Goal: Information Seeking & Learning: Learn about a topic

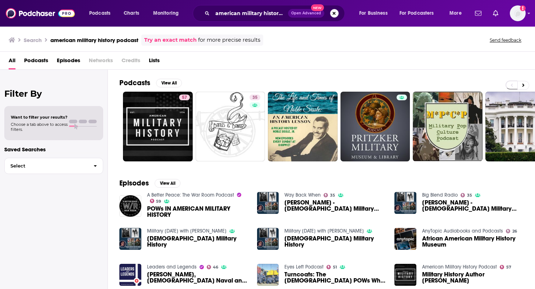
click at [334, 13] on button "Search podcasts, credits, & more..." at bounding box center [334, 13] width 9 height 9
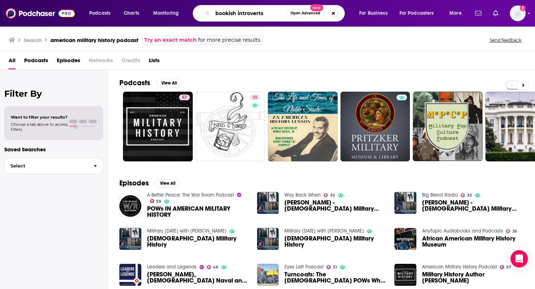
type input "bookish introverts"
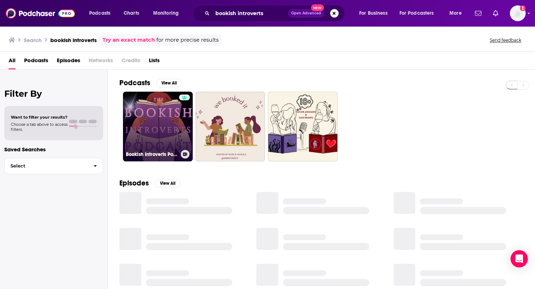
click at [170, 111] on link "Bookish Introverts Podcast: Christian/Clean Fiction Book Talks" at bounding box center [158, 127] width 70 height 70
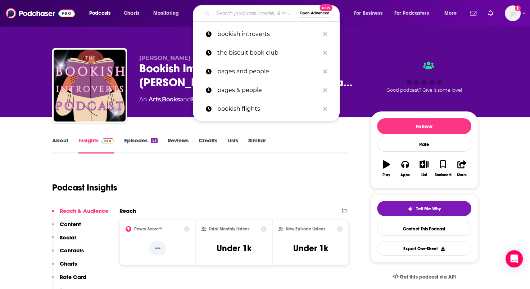
click at [230, 14] on input "Search podcasts, credits, & more..." at bounding box center [255, 14] width 84 height 12
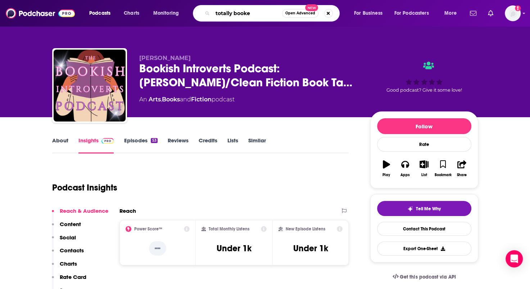
type input "totally booked"
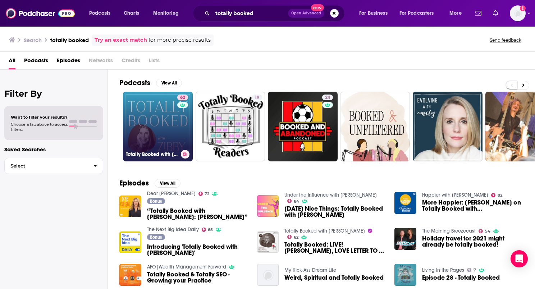
click at [173, 127] on link "62 Totally Booked with Zibby" at bounding box center [158, 127] width 70 height 70
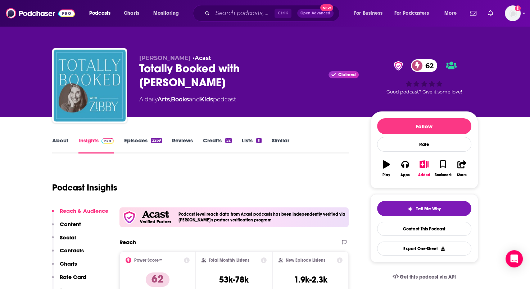
click at [135, 140] on link "Episodes 2269" at bounding box center [143, 145] width 38 height 17
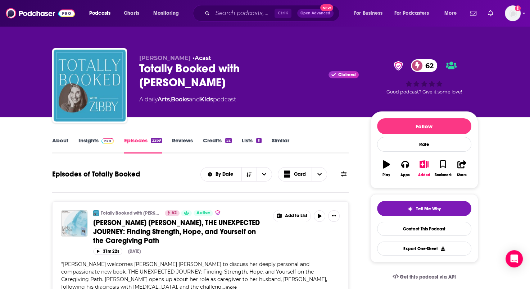
click at [259, 102] on div "Zibby Owens • Acast Totally Booked with Zibby Claimed 62 A daily Arts , Books a…" at bounding box center [248, 84] width 219 height 58
click at [95, 142] on link "Insights" at bounding box center [96, 145] width 36 height 17
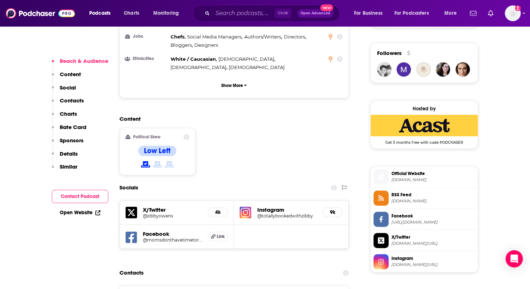
scroll to position [540, 0]
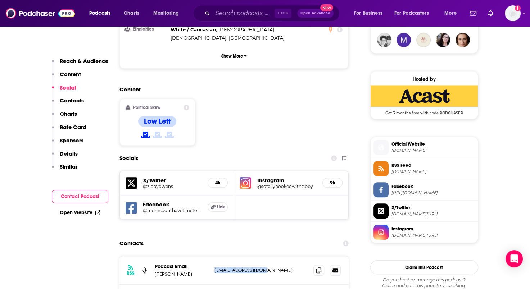
drag, startPoint x: 281, startPoint y: 236, endPoint x: 213, endPoint y: 238, distance: 67.7
click at [213, 257] on div "RSS Podcast Email Zibby Owens zibby0822@gmail.com zibby0822@gmail.com" at bounding box center [234, 271] width 230 height 28
drag, startPoint x: 213, startPoint y: 238, endPoint x: 222, endPoint y: 233, distance: 10.0
copy p "zibby0822@gmail.com"
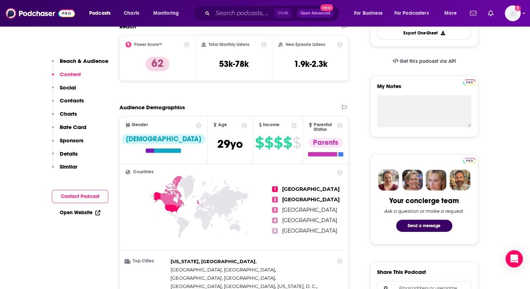
scroll to position [0, 0]
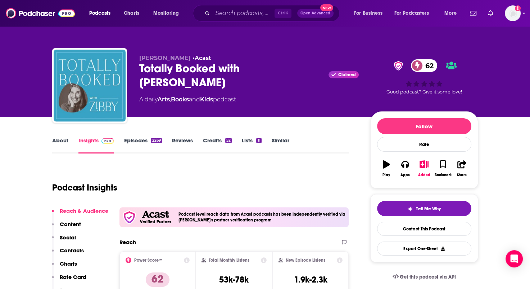
click at [61, 142] on link "About" at bounding box center [60, 145] width 16 height 17
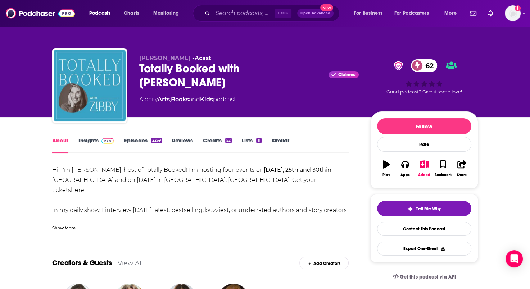
click at [66, 227] on div "Show More" at bounding box center [63, 227] width 23 height 7
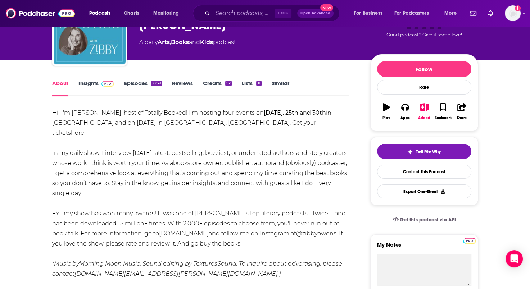
scroll to position [108, 0]
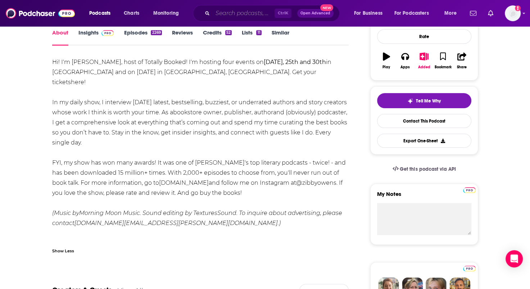
click at [237, 12] on input "Search podcasts, credits, & more..." at bounding box center [244, 14] width 62 height 12
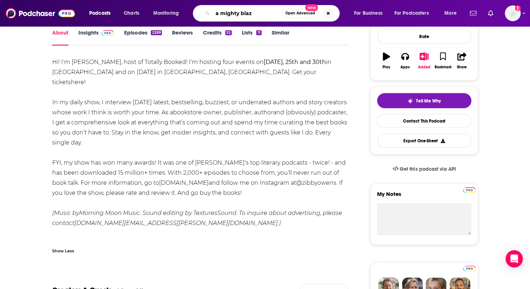
type input "a mighty blaze"
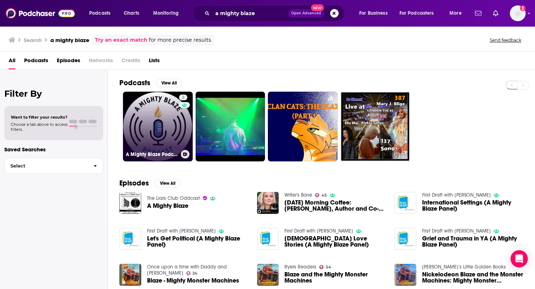
click at [157, 144] on link "2 A Mighty Blaze Podcast" at bounding box center [158, 127] width 70 height 70
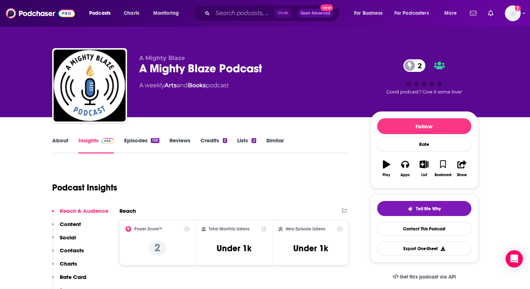
click at [62, 142] on link "About" at bounding box center [60, 145] width 16 height 17
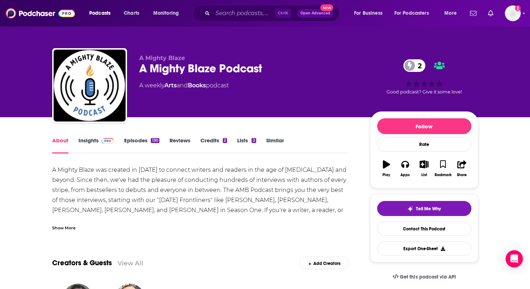
click at [59, 229] on div "Show More" at bounding box center [63, 227] width 23 height 7
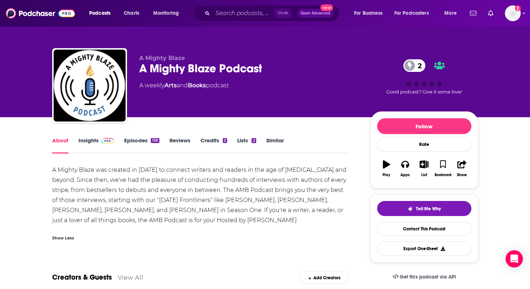
click at [85, 142] on link "Insights" at bounding box center [96, 145] width 36 height 17
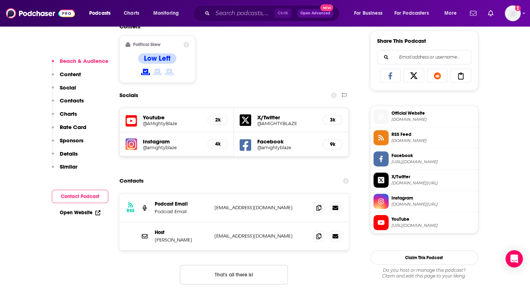
scroll to position [468, 0]
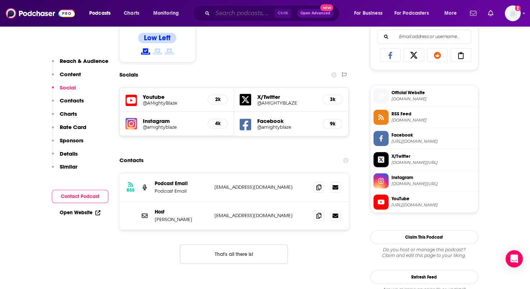
click at [233, 13] on input "Search podcasts, credits, & more..." at bounding box center [244, 14] width 62 height 12
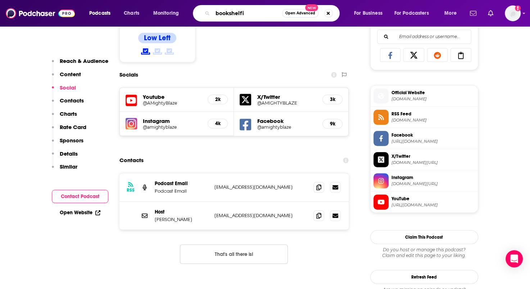
type input "bookshelfie"
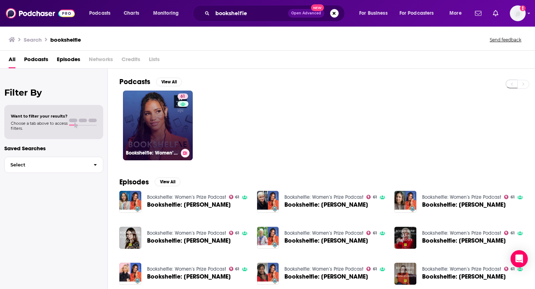
click at [171, 118] on link "61 Bookshelfie: Women’s Prize Podcast" at bounding box center [158, 126] width 70 height 70
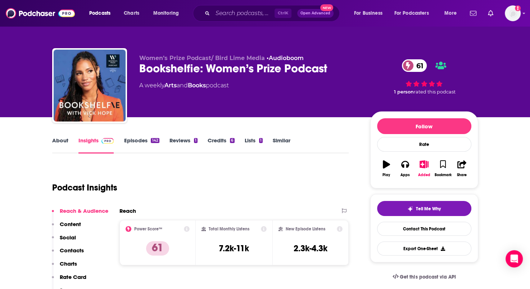
click at [65, 139] on link "About" at bounding box center [60, 145] width 16 height 17
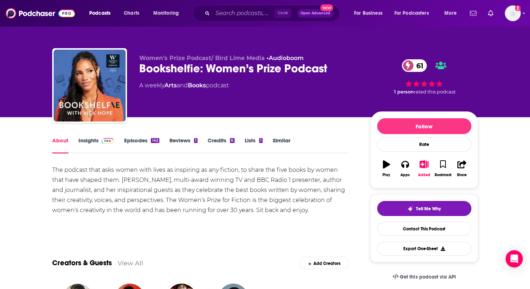
click at [86, 142] on link "Insights" at bounding box center [96, 145] width 36 height 17
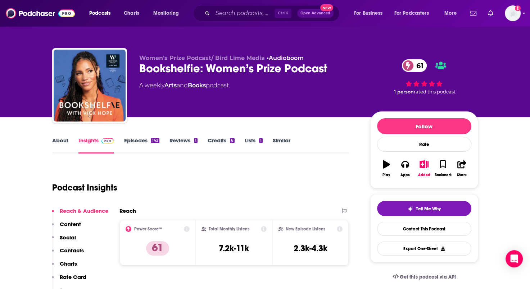
click at [139, 142] on link "Episodes 142" at bounding box center [141, 145] width 35 height 17
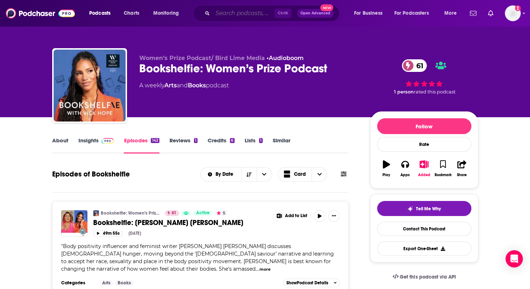
click at [220, 12] on input "Search podcasts, credits, & more..." at bounding box center [244, 14] width 62 height 12
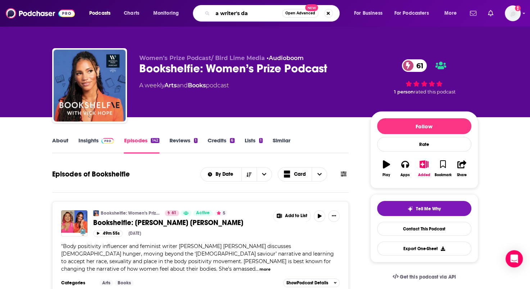
type input "a writer's day"
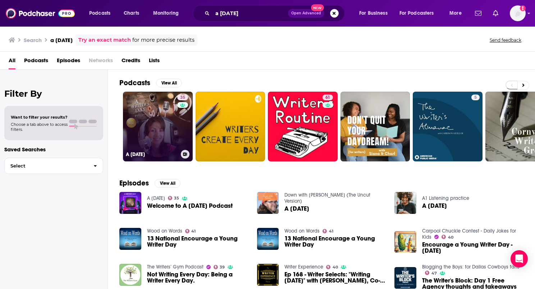
click at [154, 117] on link "35 A Writer's Day" at bounding box center [158, 127] width 70 height 70
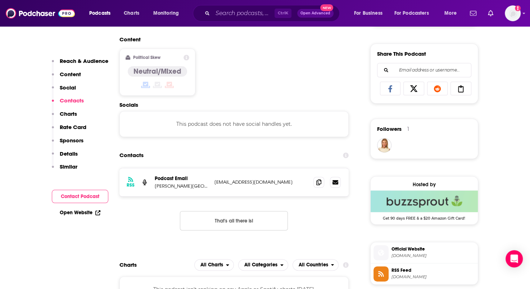
scroll to position [396, 0]
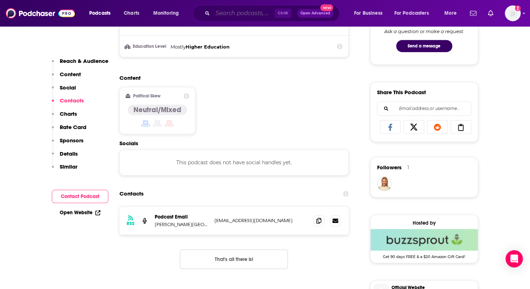
click at [223, 12] on input "Search podcasts, credits, & more..." at bounding box center [244, 14] width 62 height 12
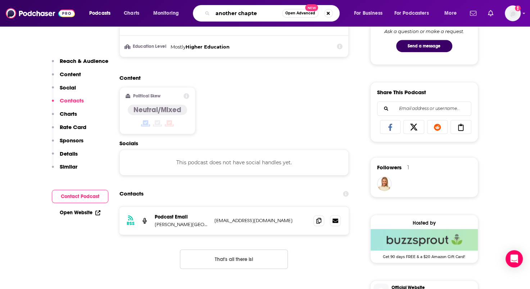
type input "another chapter"
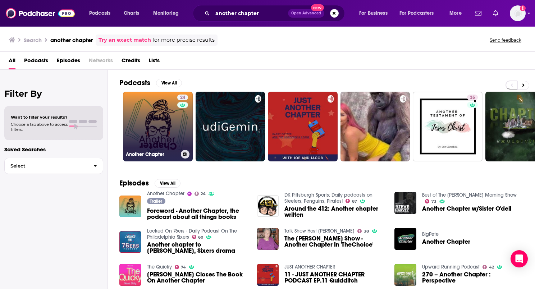
click at [145, 109] on link "24 Another Chapter" at bounding box center [158, 127] width 70 height 70
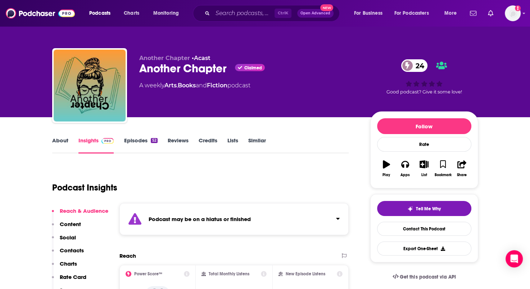
click at [59, 141] on link "About" at bounding box center [60, 145] width 16 height 17
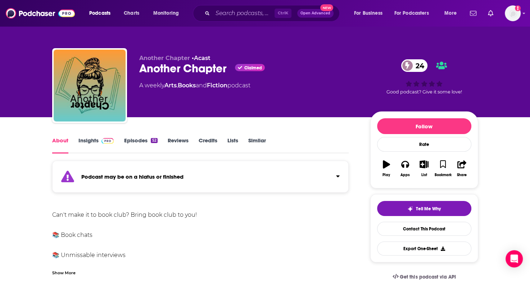
click at [83, 142] on link "Insights" at bounding box center [96, 145] width 36 height 17
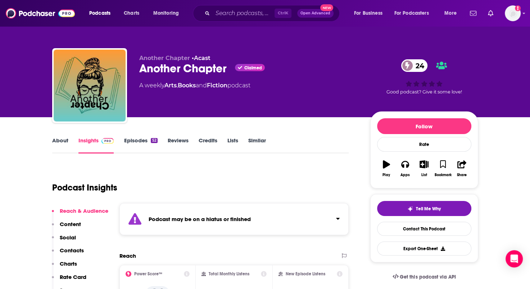
click at [135, 139] on link "Episodes 52" at bounding box center [140, 145] width 33 height 17
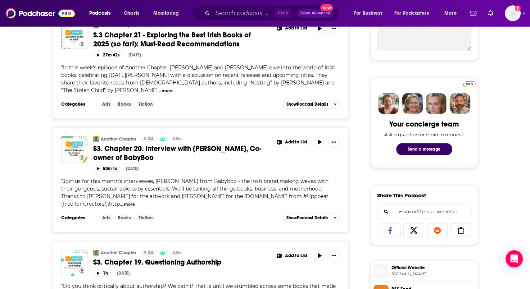
scroll to position [324, 0]
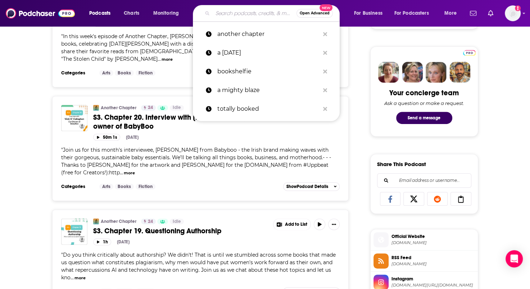
click at [221, 14] on input "Search podcasts, credits, & more..." at bounding box center [255, 14] width 84 height 12
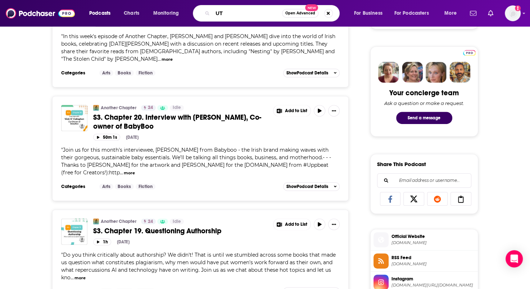
type input "U"
type input "author express"
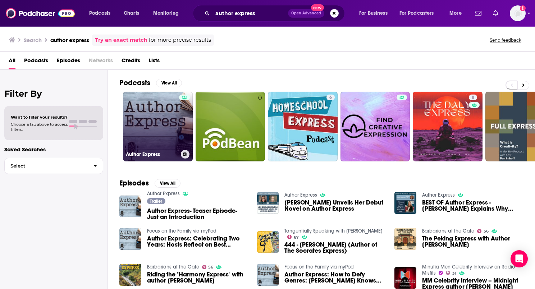
click at [162, 122] on link "Author Express" at bounding box center [158, 127] width 70 height 70
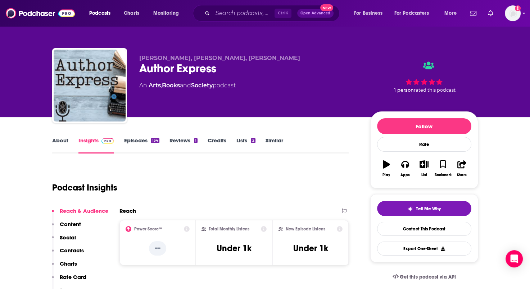
click at [66, 141] on link "About" at bounding box center [60, 145] width 16 height 17
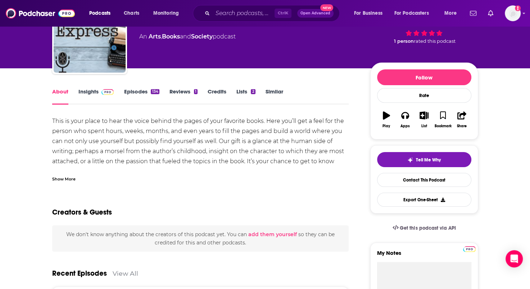
scroll to position [72, 0]
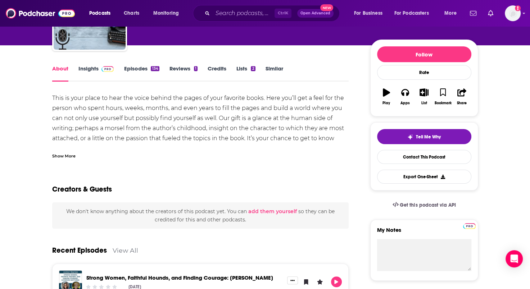
click at [66, 157] on div "Show More" at bounding box center [63, 155] width 23 height 7
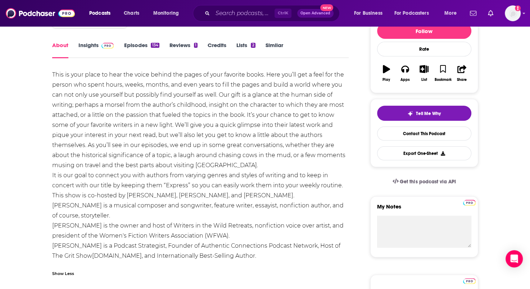
scroll to position [108, 0]
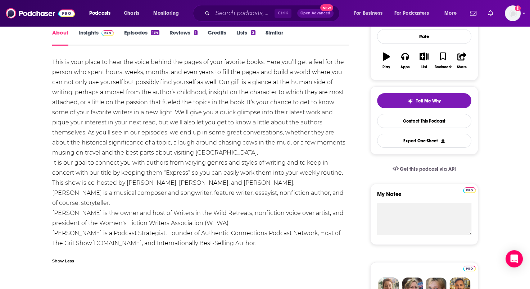
drag, startPoint x: 127, startPoint y: 184, endPoint x: 276, endPoint y: 184, distance: 149.7
click at [276, 184] on div "This is your place to hear the voice behind the pages of your favorite books. H…" at bounding box center [200, 152] width 297 height 191
copy div "Kathleen Basi, Kristi Leonard, and Shawna Rodrigues."
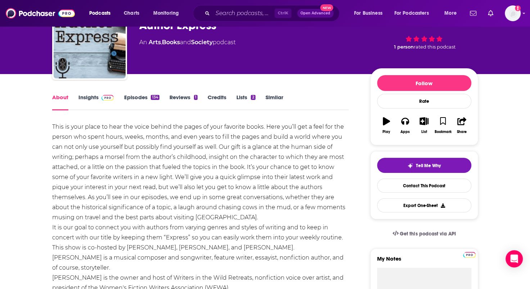
scroll to position [0, 0]
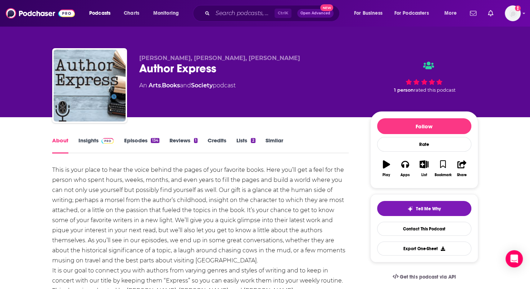
click at [83, 143] on link "Insights" at bounding box center [96, 145] width 36 height 17
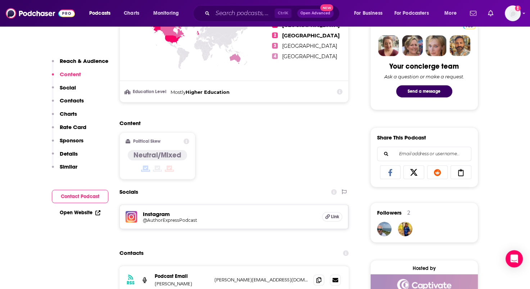
scroll to position [396, 0]
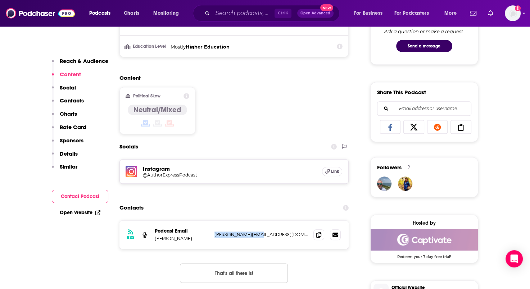
drag, startPoint x: 269, startPoint y: 235, endPoint x: 214, endPoint y: 236, distance: 55.4
click at [214, 236] on div "RSS Podcast Email Shawna Rodrigues shawna@grit2g.com shawna@grit2g.com" at bounding box center [234, 235] width 230 height 28
drag, startPoint x: 214, startPoint y: 236, endPoint x: 223, endPoint y: 235, distance: 9.1
copy p "shawna@grit2g.com"
click at [223, 15] on input "Search podcasts, credits, & more..." at bounding box center [244, 14] width 62 height 12
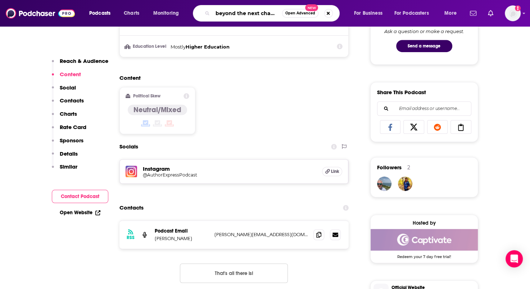
type input "beyond the next chapter"
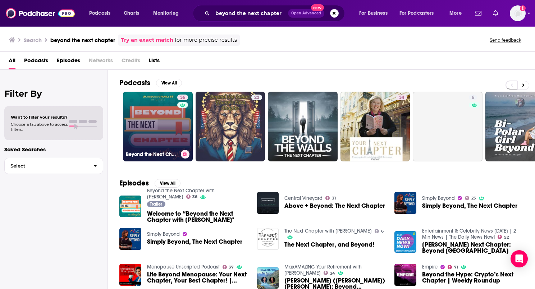
click at [154, 131] on link "36 Beyond the Next Chapter with Whitney Clark" at bounding box center [158, 127] width 70 height 70
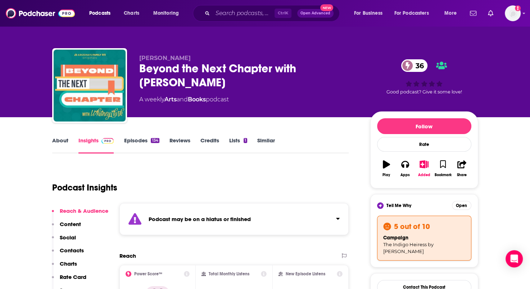
click at [131, 140] on link "Episodes 134" at bounding box center [141, 145] width 35 height 17
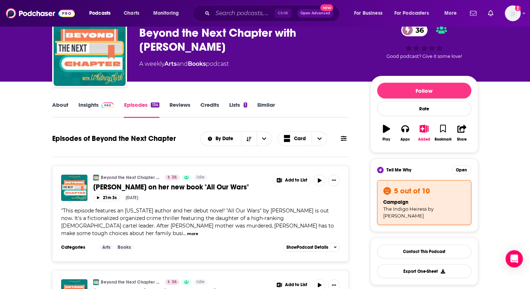
scroll to position [36, 0]
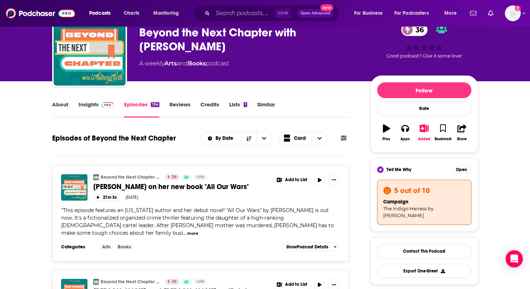
click at [60, 105] on link "About" at bounding box center [60, 109] width 16 height 17
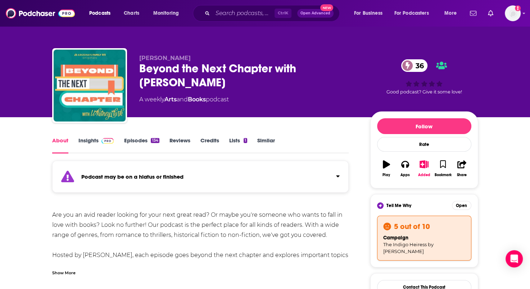
click at [132, 141] on link "Episodes 134" at bounding box center [141, 145] width 35 height 17
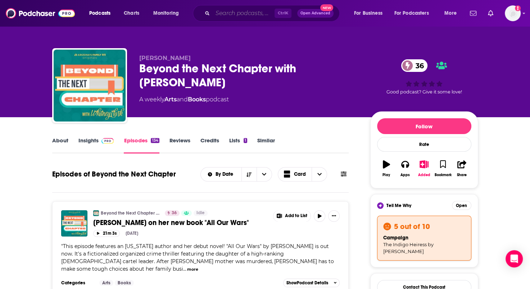
click at [219, 12] on input "Search podcasts, credits, & more..." at bounding box center [244, 14] width 62 height 12
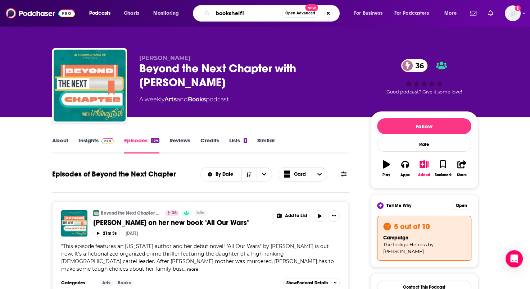
type input "bookshelfie"
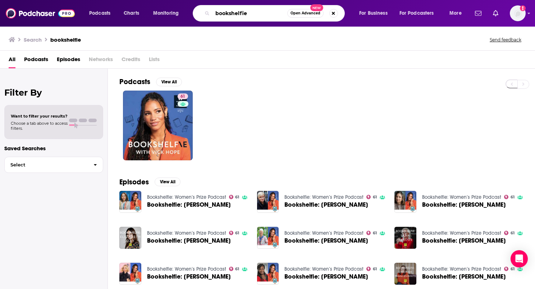
drag, startPoint x: 256, startPoint y: 13, endPoint x: 207, endPoint y: 13, distance: 49.7
click at [207, 13] on div "bookshelfie Open Advanced New" at bounding box center [269, 13] width 152 height 17
type input "being bookish"
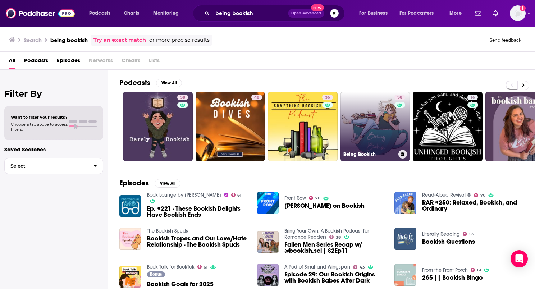
click at [360, 141] on link "38 Being Bookish" at bounding box center [376, 127] width 70 height 70
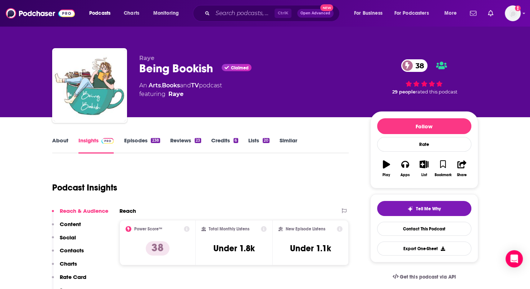
click at [64, 142] on link "About" at bounding box center [60, 145] width 16 height 17
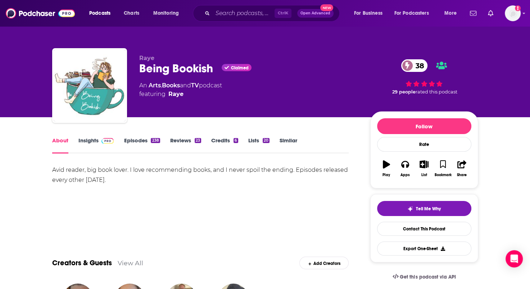
click at [136, 141] on link "Episodes 238" at bounding box center [142, 145] width 36 height 17
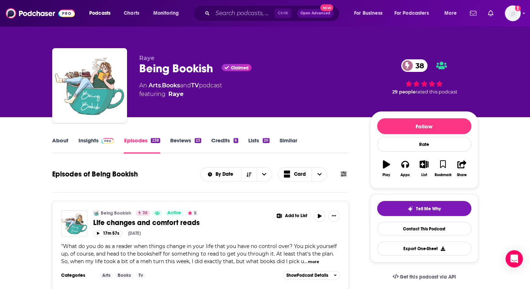
scroll to position [108, 0]
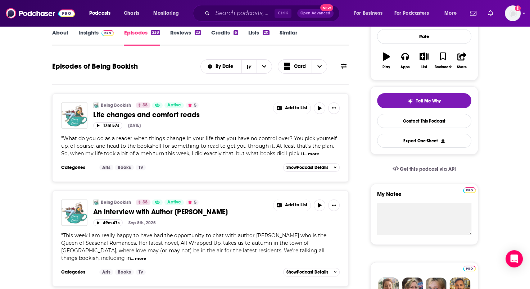
click at [157, 113] on span "Life changes and comfort reads" at bounding box center [146, 114] width 106 height 9
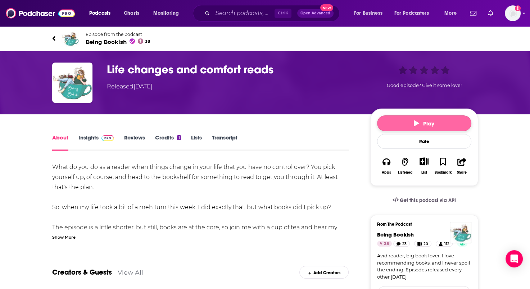
click at [421, 125] on span "Play" at bounding box center [424, 123] width 21 height 7
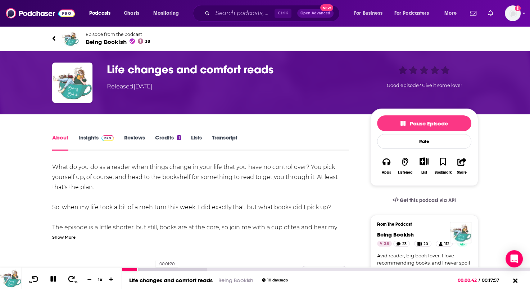
drag, startPoint x: 137, startPoint y: 269, endPoint x: 152, endPoint y: 271, distance: 14.8
click at [152, 271] on div "00:01:20" at bounding box center [326, 269] width 408 height 3
click at [174, 270] on div at bounding box center [164, 269] width 85 height 3
click at [71, 278] on icon at bounding box center [71, 279] width 9 height 7
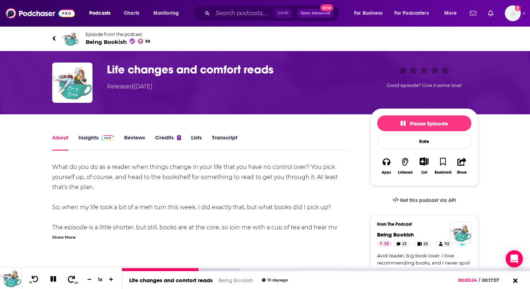
click at [71, 278] on icon at bounding box center [71, 279] width 9 height 7
click at [71, 277] on icon at bounding box center [71, 279] width 9 height 7
drag, startPoint x: 85, startPoint y: 136, endPoint x: 89, endPoint y: 140, distance: 5.1
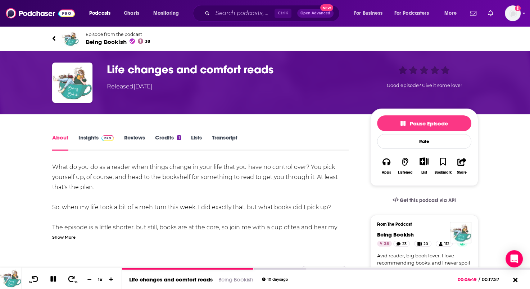
click at [85, 136] on link "Insights" at bounding box center [96, 142] width 36 height 17
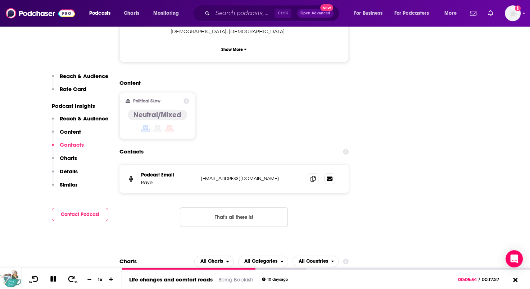
scroll to position [827, 0]
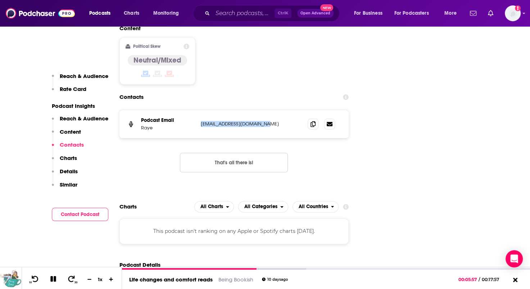
drag, startPoint x: 276, startPoint y: 82, endPoint x: 199, endPoint y: 83, distance: 77.0
click at [199, 110] on div "Podcast Email Raye beingbookishpod@gmail.com beingbookishpod@gmail.com" at bounding box center [234, 124] width 230 height 28
drag, startPoint x: 199, startPoint y: 83, endPoint x: 221, endPoint y: 81, distance: 22.1
copy p "beingbookishpod@gmail.com"
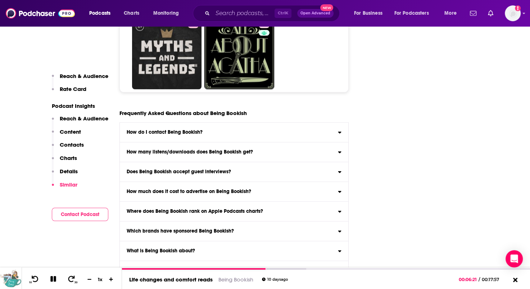
scroll to position [3454, 0]
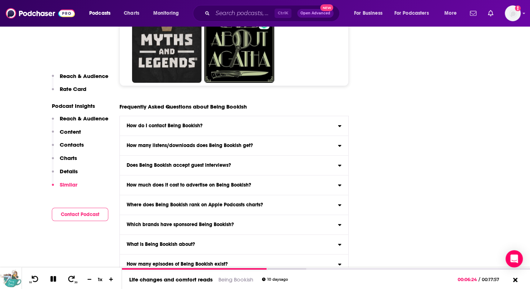
click at [340, 204] on icon at bounding box center [339, 205] width 3 height 2
click at [0, 0] on input "Where does Being Bookish rank on Apple Podcasts charts? Click here to view char…" at bounding box center [0, 0] width 0 height 0
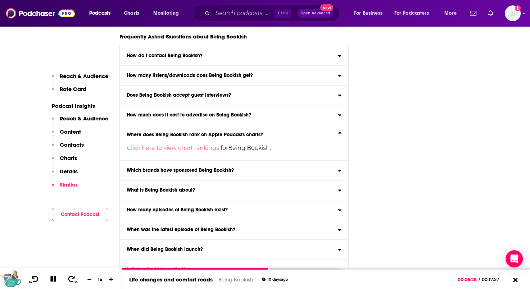
scroll to position [3526, 0]
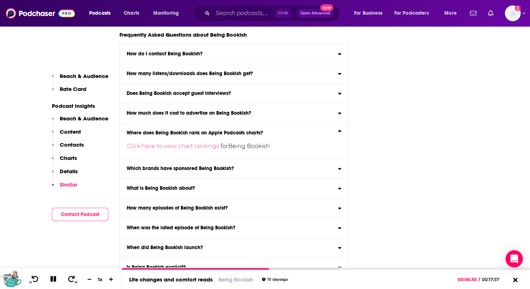
click at [339, 188] on icon at bounding box center [339, 189] width 3 height 2
click at [0, 0] on input "What is Being Bookish about? Here is the podcast description for Being Bookish …" at bounding box center [0, 0] width 0 height 0
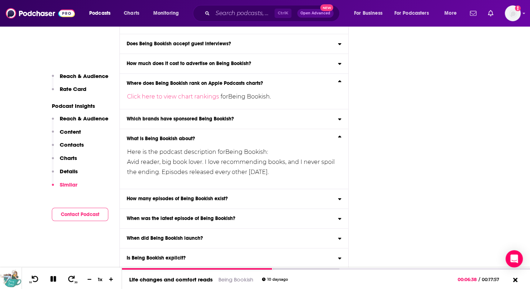
scroll to position [3579, 0]
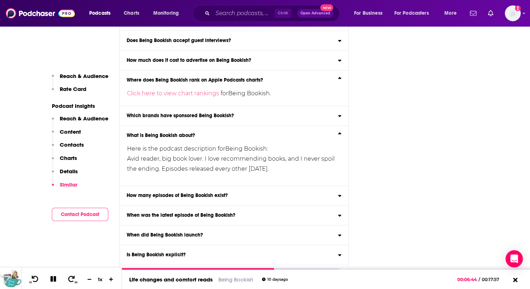
click at [341, 254] on icon at bounding box center [339, 255] width 3 height 2
click at [0, 0] on input "Is Being Bookish explicit? The content of Being Bookish is not explicit ." at bounding box center [0, 0] width 0 height 0
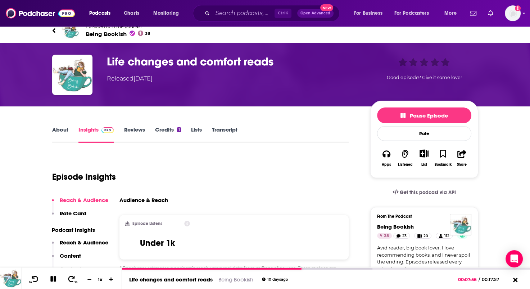
scroll to position [0, 0]
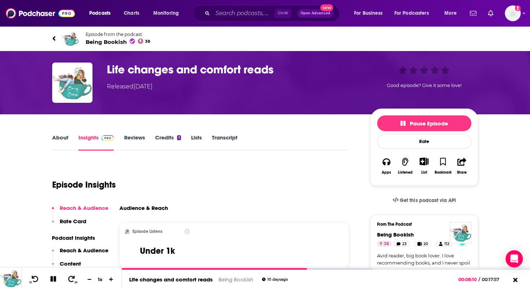
click at [63, 138] on link "About" at bounding box center [60, 142] width 16 height 17
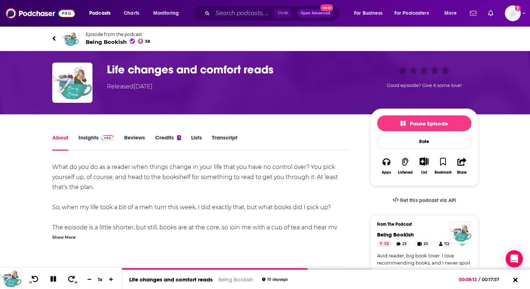
click at [130, 137] on link "Reviews" at bounding box center [134, 142] width 21 height 17
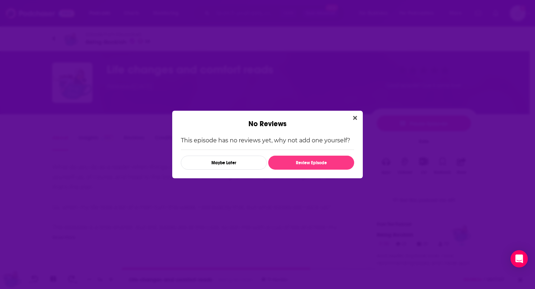
drag, startPoint x: 357, startPoint y: 118, endPoint x: 344, endPoint y: 119, distance: 13.4
click at [357, 118] on icon "Close" at bounding box center [355, 118] width 4 height 6
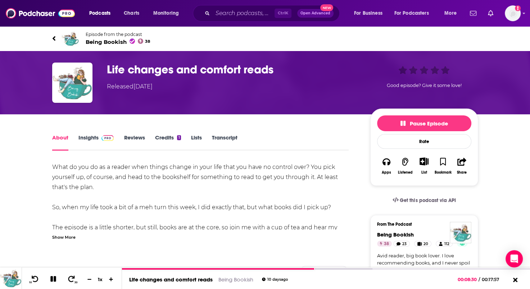
click at [82, 140] on link "Insights" at bounding box center [96, 142] width 36 height 17
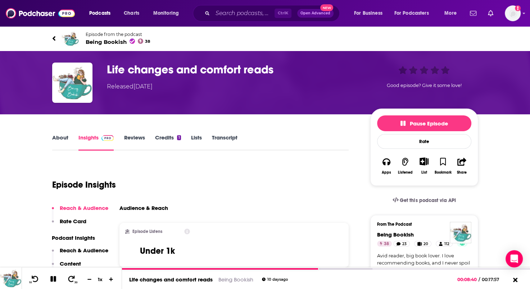
click at [160, 140] on link "Credits 1" at bounding box center [168, 142] width 26 height 17
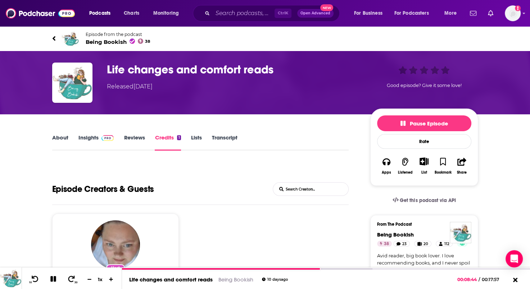
click at [141, 134] on link "Reviews" at bounding box center [134, 142] width 21 height 17
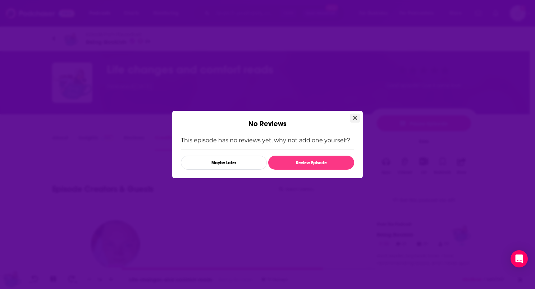
click at [356, 117] on icon "Close" at bounding box center [355, 118] width 4 height 4
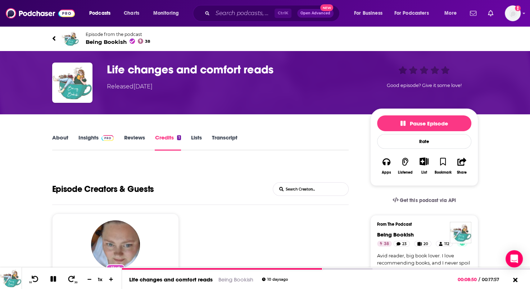
click at [193, 138] on link "Lists" at bounding box center [196, 142] width 11 height 17
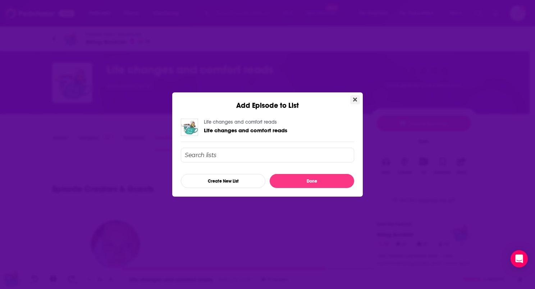
click at [356, 100] on icon "Close" at bounding box center [355, 100] width 4 height 4
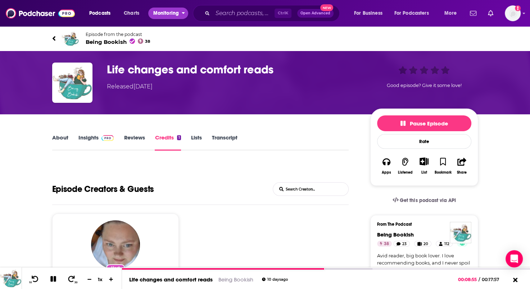
click at [165, 13] on span "Monitoring" at bounding box center [166, 13] width 26 height 10
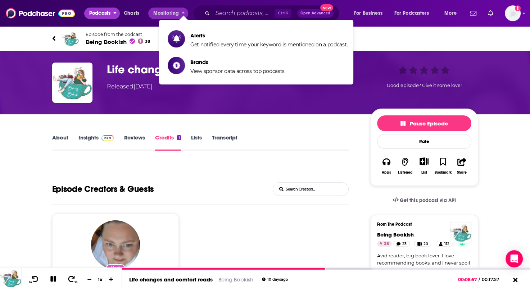
click at [88, 15] on button "Podcasts" at bounding box center [102, 14] width 36 height 12
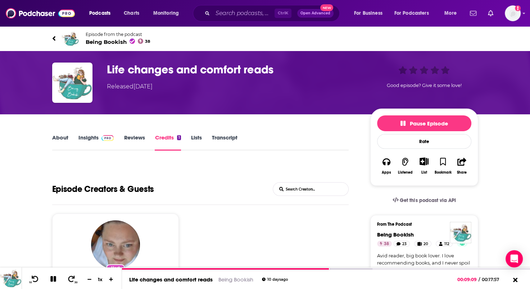
click at [63, 139] on link "About" at bounding box center [60, 142] width 16 height 17
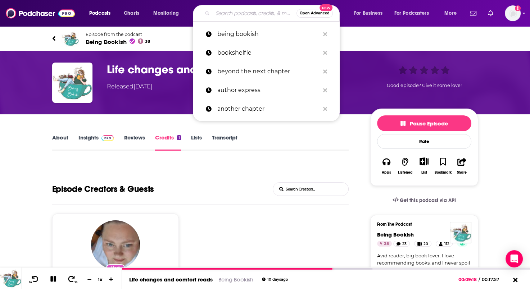
click at [213, 12] on input "Search podcasts, credits, & more..." at bounding box center [255, 14] width 84 height 12
click at [223, 36] on p "being bookish" at bounding box center [268, 34] width 102 height 19
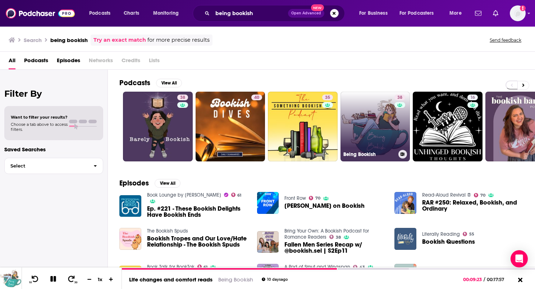
click at [367, 135] on link "38 Being Bookish" at bounding box center [376, 127] width 70 height 70
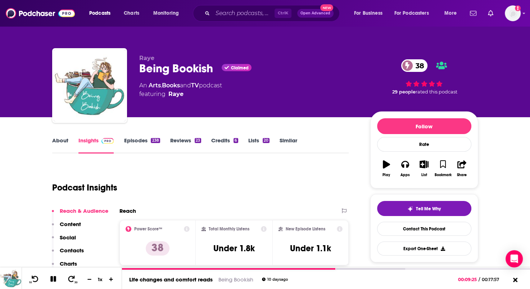
click at [147, 141] on link "Episodes 238" at bounding box center [142, 145] width 36 height 17
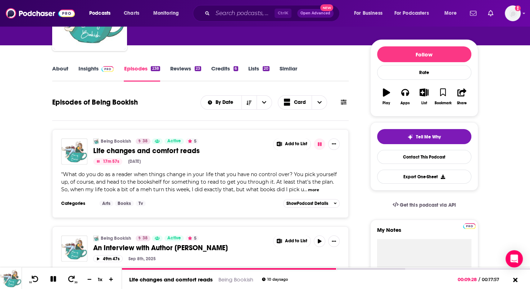
scroll to position [252, 0]
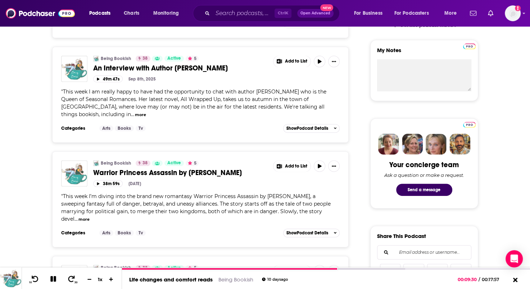
click at [173, 69] on span "An Interview with Author Heidi Swain" at bounding box center [160, 68] width 135 height 9
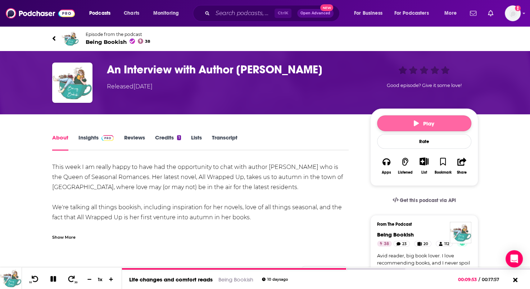
click at [413, 124] on button "Play" at bounding box center [424, 123] width 94 height 16
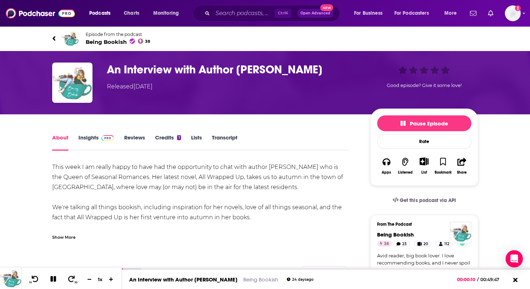
click at [89, 139] on link "Insights" at bounding box center [96, 142] width 36 height 17
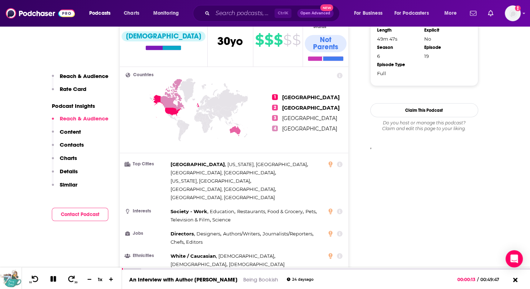
scroll to position [684, 0]
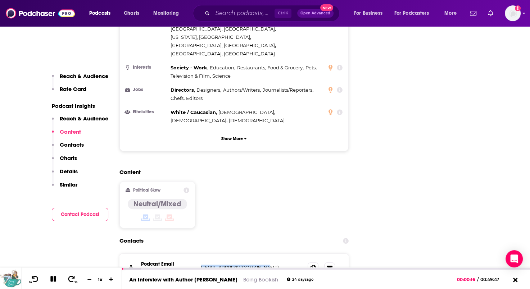
drag, startPoint x: 282, startPoint y: 228, endPoint x: 199, endPoint y: 228, distance: 83.5
click at [199, 254] on div "Podcast Email Raye beingbookishpod@gmail.com beingbookishpod@gmail.com" at bounding box center [234, 268] width 230 height 28
drag, startPoint x: 199, startPoint y: 228, endPoint x: 210, endPoint y: 224, distance: 12.2
copy p "beingbookishpod@gmail.com"
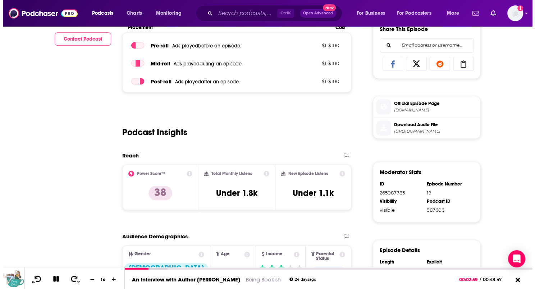
scroll to position [0, 0]
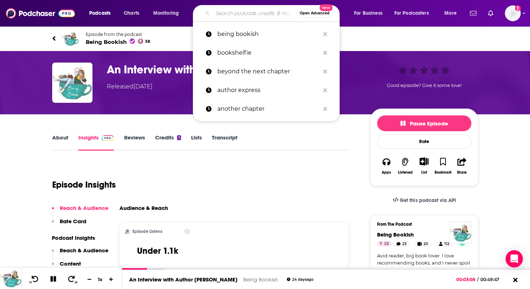
click at [226, 17] on input "Search podcasts, credits, & more..." at bounding box center [255, 14] width 84 height 12
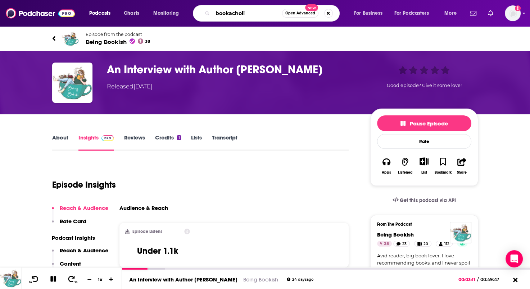
type input "bookacholic"
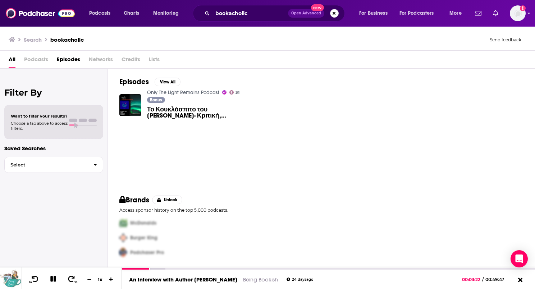
click at [334, 13] on button "Search podcasts, credits, & more..." at bounding box center [334, 13] width 9 height 9
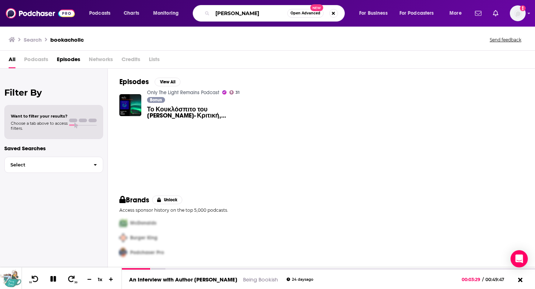
type input "deirdre philipps"
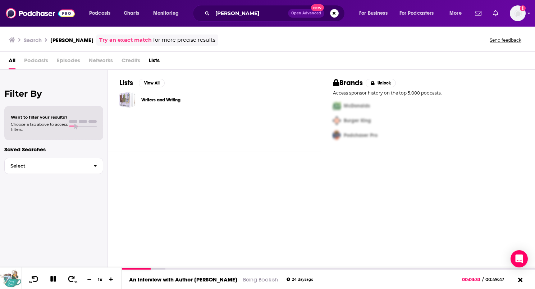
click at [128, 101] on div "Writers and Writing" at bounding box center [124, 100] width 11 height 16
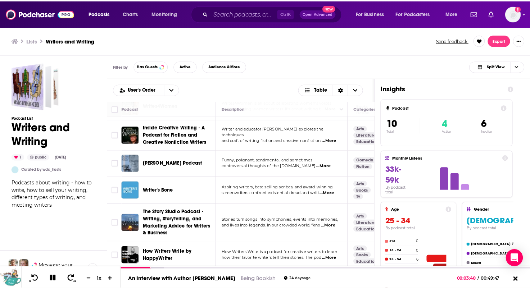
scroll to position [117, 0]
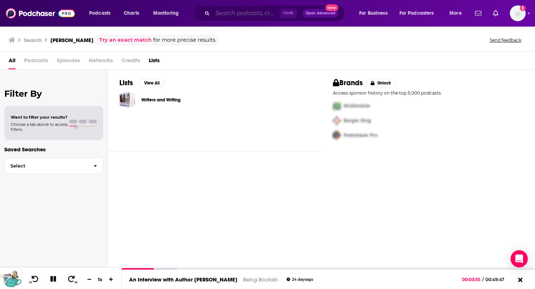
click at [242, 16] on input "Search podcasts, credits, & more..." at bounding box center [246, 14] width 67 height 12
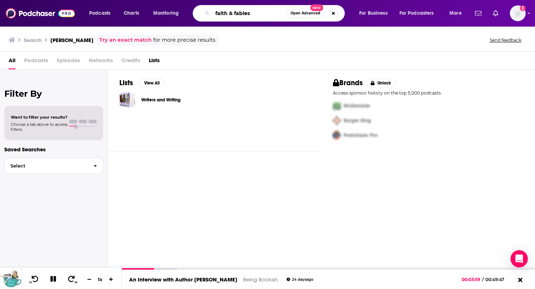
type input "faith & fables"
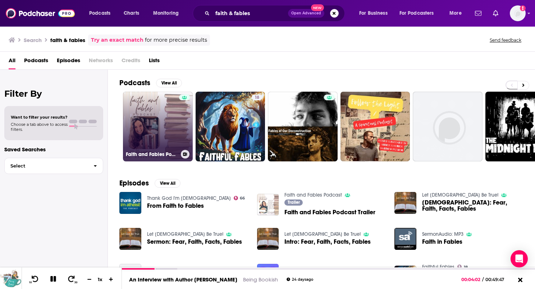
click at [153, 131] on link "Faith and Fables Podcast" at bounding box center [158, 127] width 70 height 70
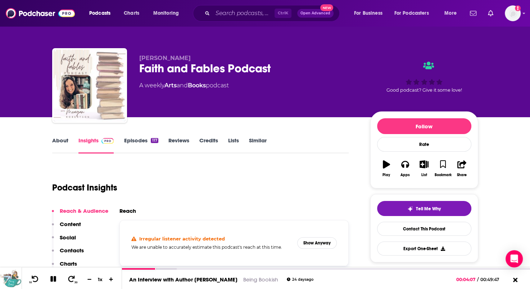
click at [135, 141] on link "Episodes 117" at bounding box center [141, 145] width 34 height 17
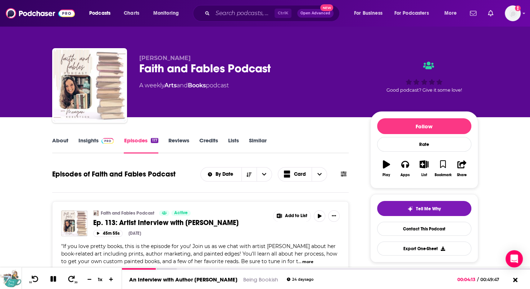
click at [58, 137] on div "About Insights Episodes 117 Reviews Credits Lists Similar" at bounding box center [200, 145] width 297 height 18
click at [56, 141] on link "About" at bounding box center [60, 145] width 16 height 17
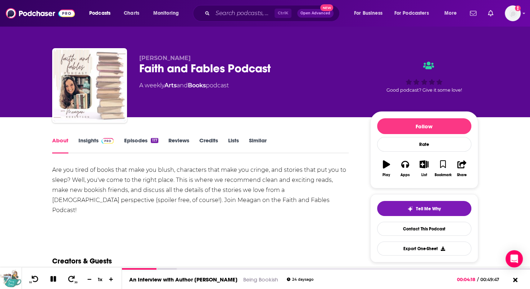
click at [87, 140] on link "Insights" at bounding box center [96, 145] width 36 height 17
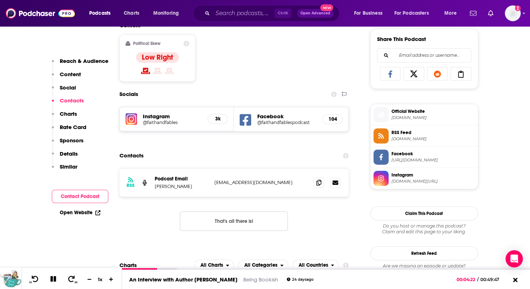
scroll to position [504, 0]
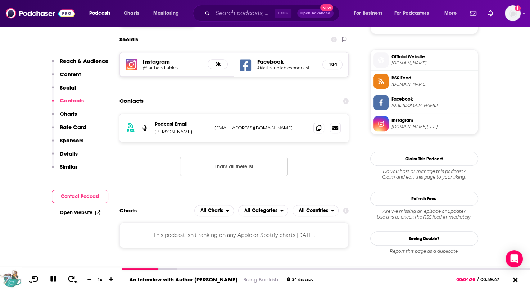
drag, startPoint x: 299, startPoint y: 126, endPoint x: 214, endPoint y: 131, distance: 85.4
click at [214, 131] on div "RSS Podcast Email Meagan Robertson faithandfablespodcast@gmail.com faithandfabl…" at bounding box center [234, 128] width 230 height 28
drag, startPoint x: 214, startPoint y: 131, endPoint x: 219, endPoint y: 129, distance: 5.5
copy p "faithandfablespodcast@gmail.com"
click at [227, 12] on input "Search podcasts, credits, & more..." at bounding box center [244, 14] width 62 height 12
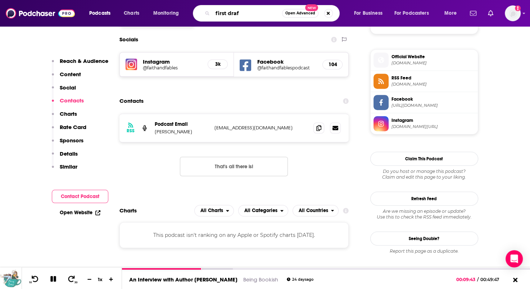
type input "first draft"
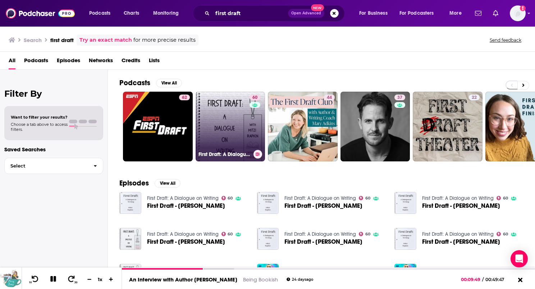
click at [214, 126] on link "60 First Draft: A Dialogue on Writing" at bounding box center [231, 127] width 70 height 70
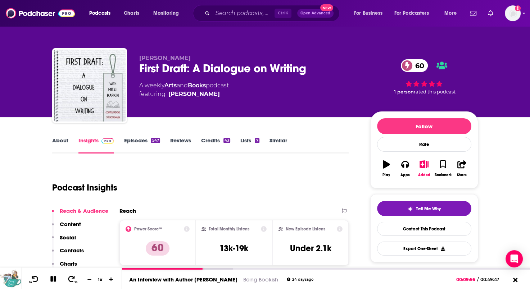
click at [59, 143] on link "About" at bounding box center [60, 145] width 16 height 17
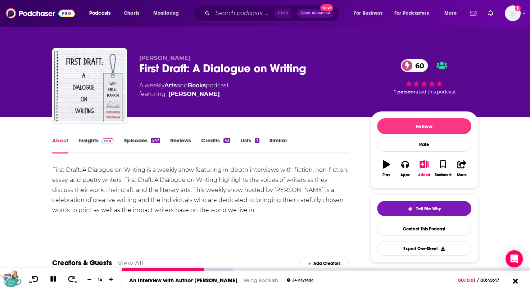
click at [516, 281] on icon at bounding box center [515, 280] width 5 height 5
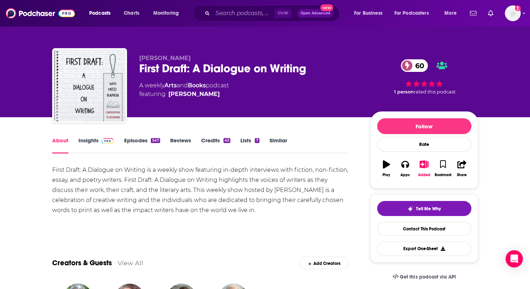
click at [95, 142] on link "Insights" at bounding box center [96, 145] width 36 height 17
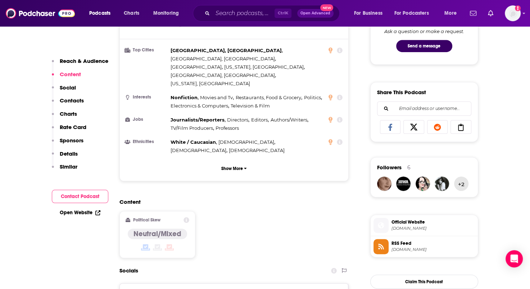
scroll to position [504, 0]
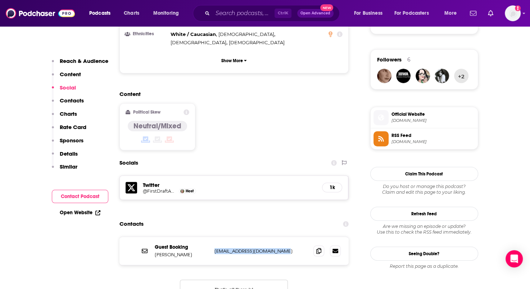
drag, startPoint x: 283, startPoint y: 214, endPoint x: 213, endPoint y: 217, distance: 69.5
click at [213, 237] on div "Guest Booking Mitzi Rapkin firstdraftwriters@gmail.com firstdraftwriters@gmail.…" at bounding box center [234, 251] width 230 height 28
drag, startPoint x: 213, startPoint y: 217, endPoint x: 228, endPoint y: 216, distance: 14.4
copy p "firstdraftwriters@gmail.com"
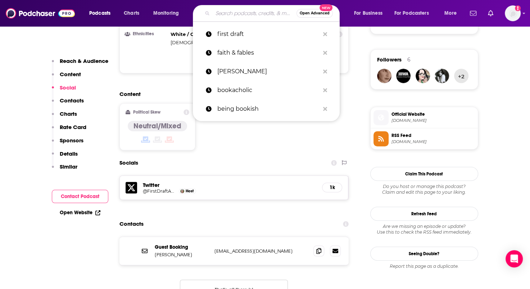
click at [231, 15] on input "Search podcasts, credits, & more..." at bounding box center [255, 14] width 84 height 12
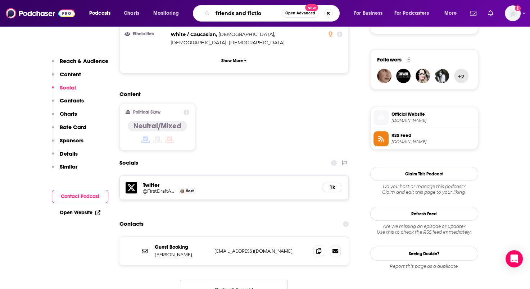
type input "friends and fiction"
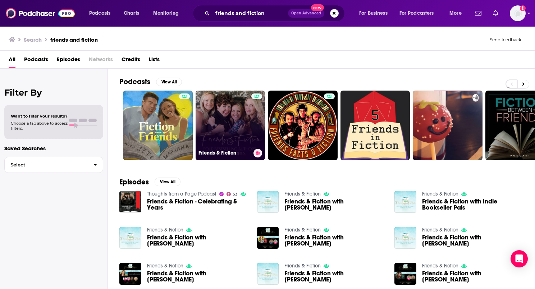
click at [223, 126] on link "Friends & Fiction" at bounding box center [231, 126] width 70 height 70
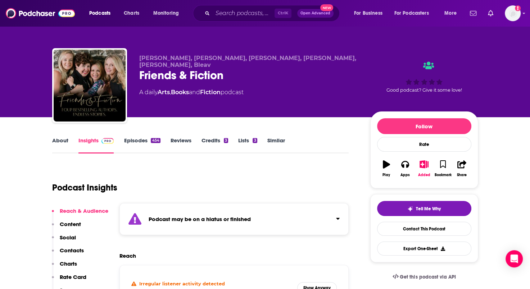
click at [132, 141] on link "Episodes 454" at bounding box center [142, 145] width 36 height 17
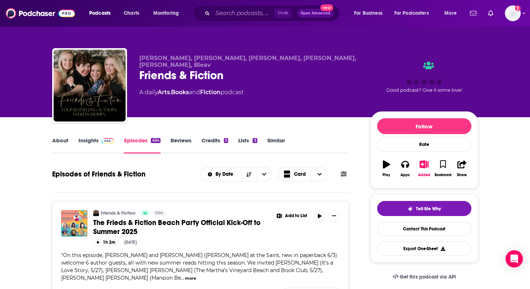
click at [94, 140] on link "Insights" at bounding box center [96, 145] width 36 height 17
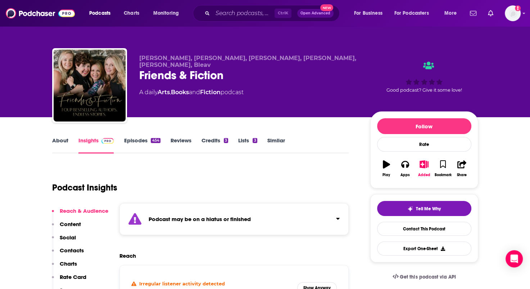
click at [55, 139] on link "About" at bounding box center [60, 145] width 16 height 17
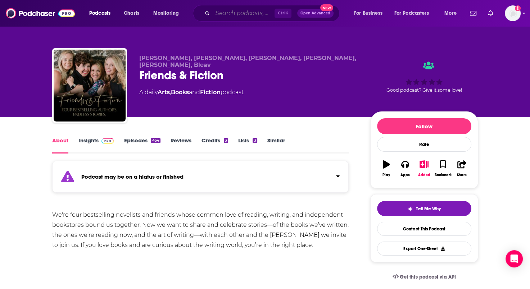
click at [229, 13] on input "Search podcasts, credits, & more..." at bounding box center [244, 14] width 62 height 12
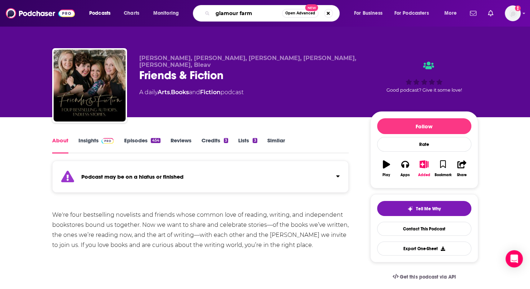
type input "glamour farms"
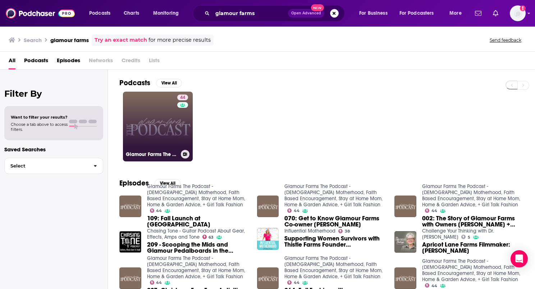
click at [157, 128] on link "44 Glamour Farms The Podcast - Christian Motherhood, Faith Based Encouragement,…" at bounding box center [158, 127] width 70 height 70
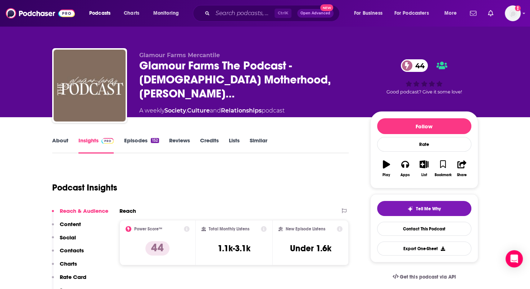
click at [132, 140] on link "Episodes 152" at bounding box center [141, 145] width 35 height 17
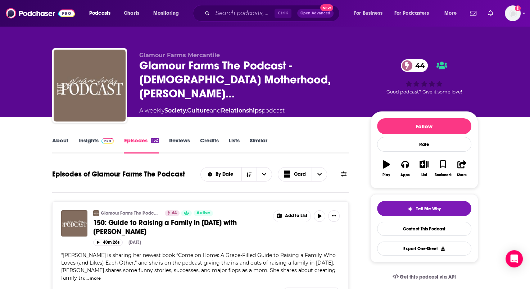
click at [52, 142] on link "About" at bounding box center [60, 145] width 16 height 17
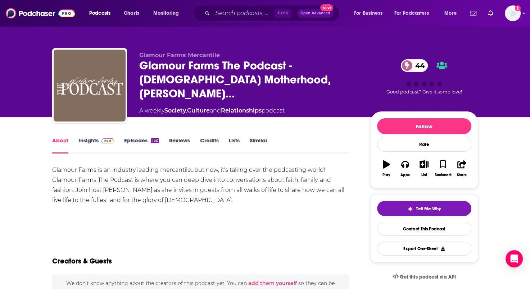
click at [90, 138] on link "Insights" at bounding box center [96, 145] width 36 height 17
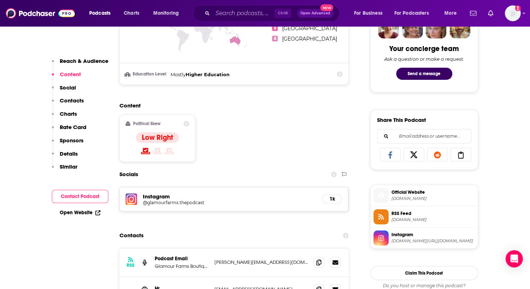
scroll to position [396, 0]
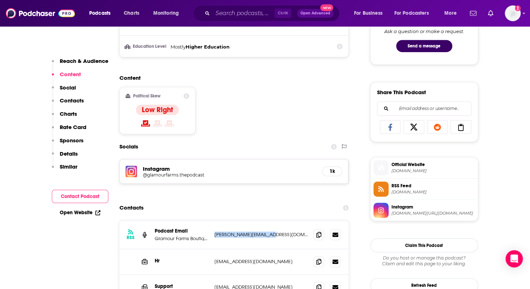
drag, startPoint x: 278, startPoint y: 233, endPoint x: 214, endPoint y: 235, distance: 63.7
click at [214, 235] on p "haley@glamourfarms.com" at bounding box center [261, 235] width 94 height 6
drag, startPoint x: 214, startPoint y: 235, endPoint x: 219, endPoint y: 235, distance: 4.7
copy p "haley@glamourfarms.com"
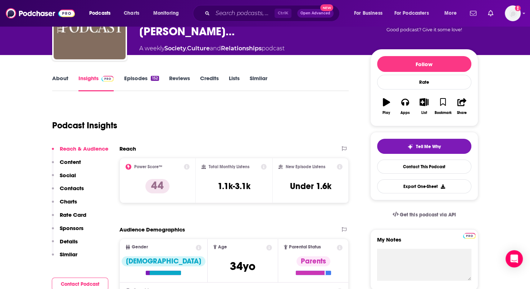
scroll to position [0, 0]
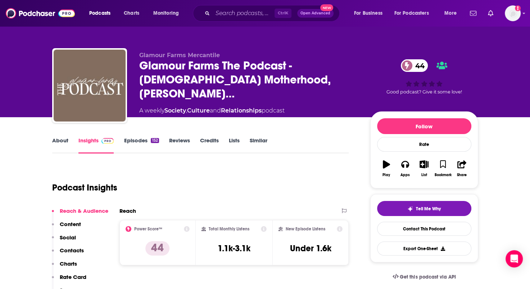
click at [66, 144] on link "About" at bounding box center [60, 145] width 16 height 17
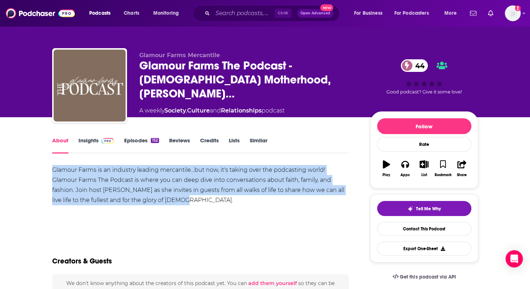
drag, startPoint x: 53, startPoint y: 167, endPoint x: 200, endPoint y: 205, distance: 152.1
click at [200, 205] on div "Glamour Farms is an industry leading mercantile...but now, it's taking over the…" at bounding box center [200, 185] width 297 height 40
drag, startPoint x: 200, startPoint y: 205, endPoint x: 144, endPoint y: 191, distance: 57.5
copy div "Glamour Farms is an industry leading mercantile...but now, it's taking over the…"
click at [131, 192] on div "Glamour Farms is an industry leading mercantile...but now, it's taking over the…" at bounding box center [200, 185] width 297 height 40
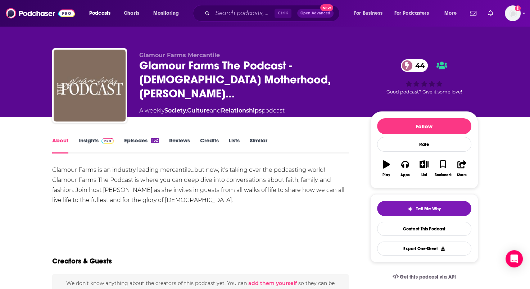
click at [144, 189] on div "Glamour Farms is an industry leading mercantile...but now, it's taking over the…" at bounding box center [200, 185] width 297 height 40
drag, startPoint x: 150, startPoint y: 190, endPoint x: 103, endPoint y: 192, distance: 46.8
click at [103, 192] on div "Glamour Farms is an industry leading mercantile...but now, it's taking over the…" at bounding box center [200, 185] width 297 height 40
drag, startPoint x: 103, startPoint y: 192, endPoint x: 108, endPoint y: 189, distance: 5.2
copy div "Haley Klockenga"
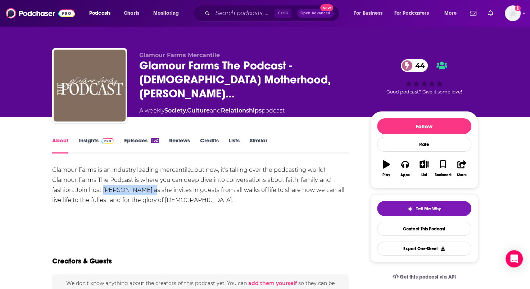
click at [87, 140] on link "Insights" at bounding box center [96, 145] width 36 height 17
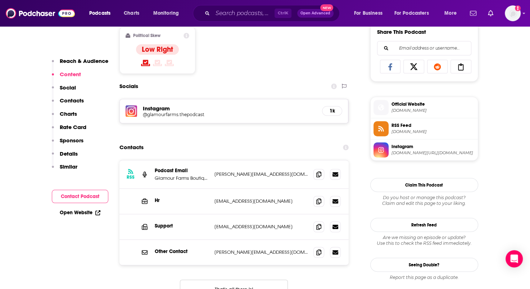
scroll to position [504, 0]
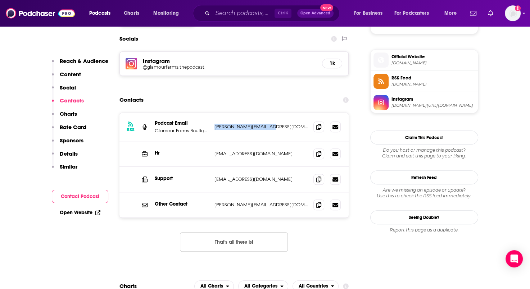
drag, startPoint x: 280, startPoint y: 128, endPoint x: 213, endPoint y: 128, distance: 67.3
click at [213, 128] on div "RSS Podcast Email Glamour Farms Boutique haley@glamourfarms.com haley@glamourfa…" at bounding box center [234, 127] width 230 height 28
drag, startPoint x: 213, startPoint y: 128, endPoint x: 223, endPoint y: 129, distance: 9.7
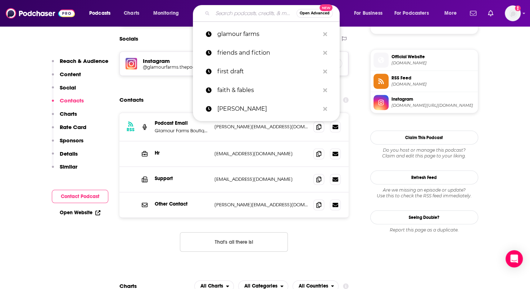
click at [244, 17] on input "Search podcasts, credits, & more..." at bounding box center [255, 14] width 84 height 12
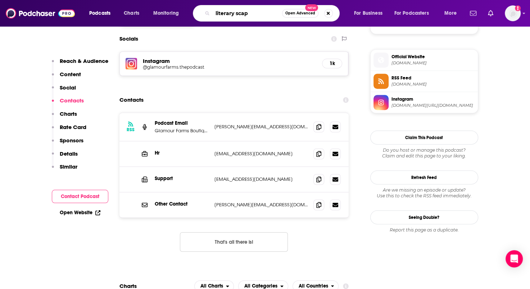
type input "literary scape"
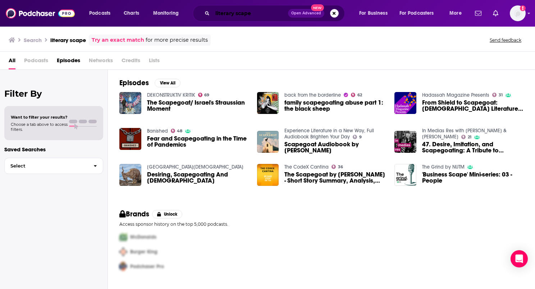
click at [236, 14] on input "literary scape" at bounding box center [251, 14] width 76 height 12
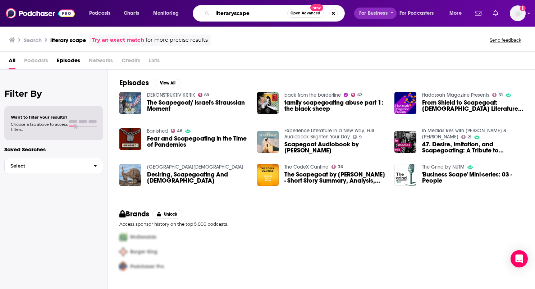
type input "literaryscape"
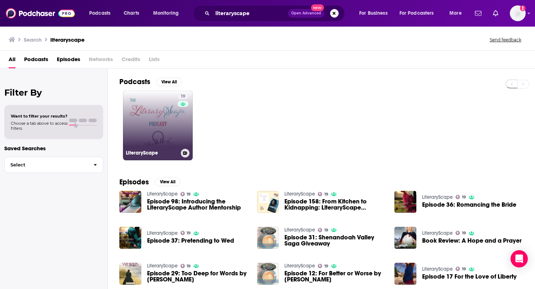
click at [181, 124] on div "19" at bounding box center [184, 121] width 12 height 55
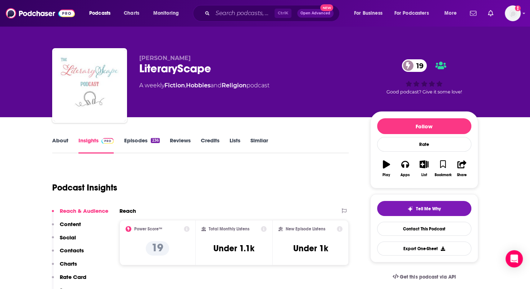
click at [66, 141] on link "About" at bounding box center [60, 145] width 16 height 17
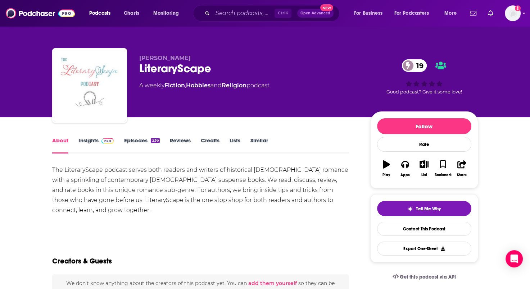
click at [91, 141] on link "Insights" at bounding box center [96, 145] width 36 height 17
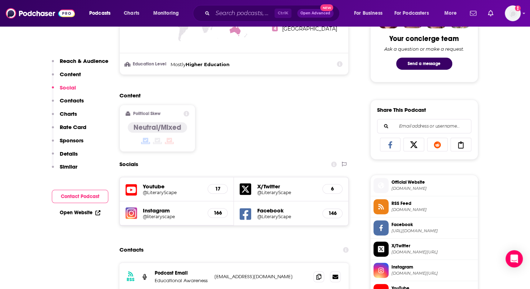
scroll to position [432, 0]
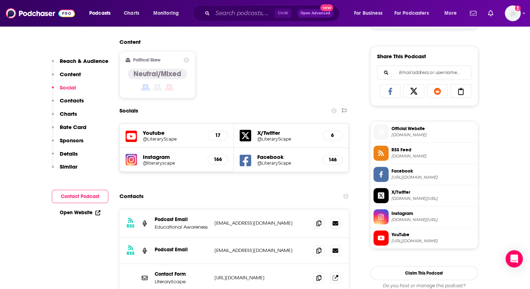
drag, startPoint x: 299, startPoint y: 222, endPoint x: 212, endPoint y: 225, distance: 87.1
click at [212, 226] on div "RSS Podcast Email Educational Awareness literaryscape@literaryscape.com literar…" at bounding box center [234, 223] width 230 height 28
drag, startPoint x: 212, startPoint y: 225, endPoint x: 224, endPoint y: 222, distance: 12.3
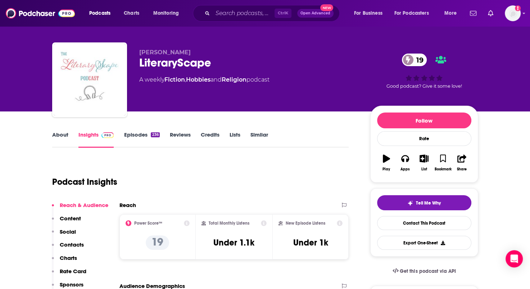
scroll to position [0, 0]
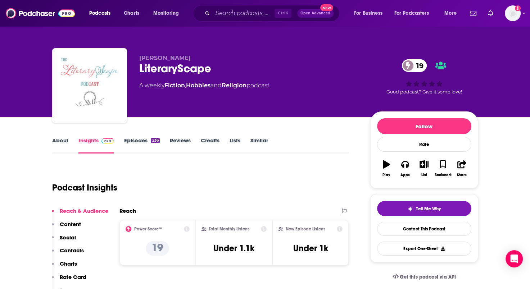
click at [60, 142] on link "About" at bounding box center [60, 145] width 16 height 17
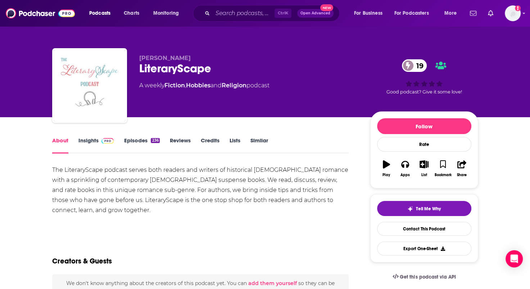
click at [84, 141] on link "Insights" at bounding box center [96, 145] width 36 height 17
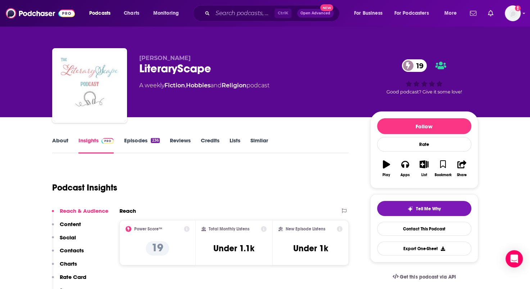
click at [140, 138] on link "Episodes 236" at bounding box center [142, 145] width 36 height 17
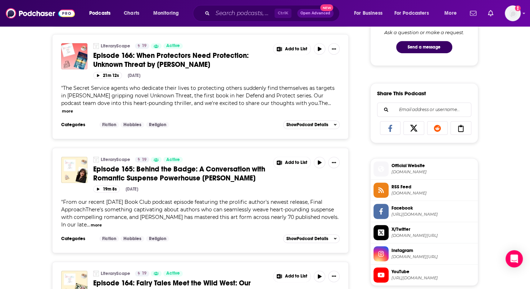
scroll to position [396, 0]
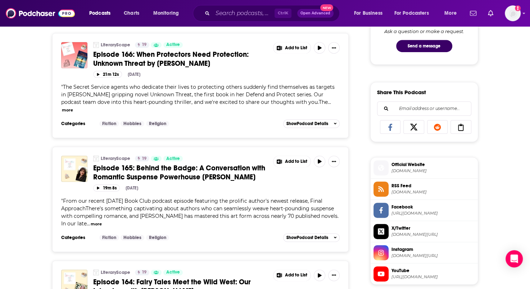
click at [151, 164] on span "Episode 165: Behind the Badge: A Conversation with Romantic Suspense Powerhouse…" at bounding box center [179, 173] width 172 height 18
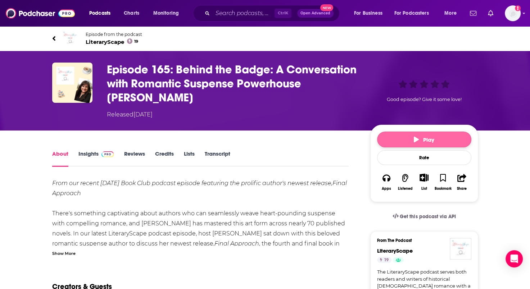
click at [404, 140] on button "Play" at bounding box center [424, 140] width 94 height 16
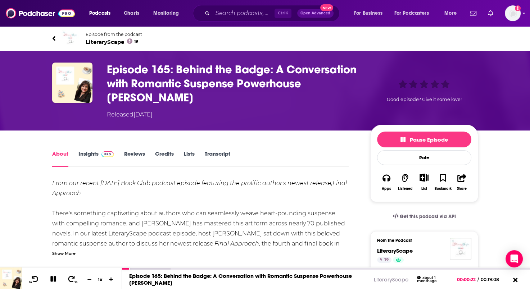
click at [89, 156] on link "Insights" at bounding box center [96, 158] width 36 height 17
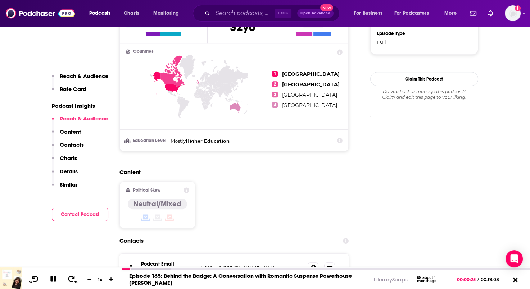
scroll to position [648, 0]
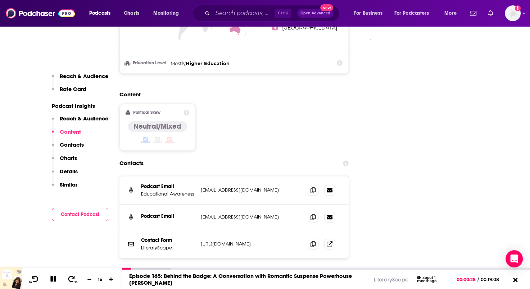
drag, startPoint x: 275, startPoint y: 192, endPoint x: 200, endPoint y: 192, distance: 75.2
click at [200, 192] on div "Podcast Email Educational Awareness literaryscape@literaryscape.com literarysca…" at bounding box center [234, 190] width 230 height 28
drag, startPoint x: 200, startPoint y: 192, endPoint x: 204, endPoint y: 190, distance: 4.4
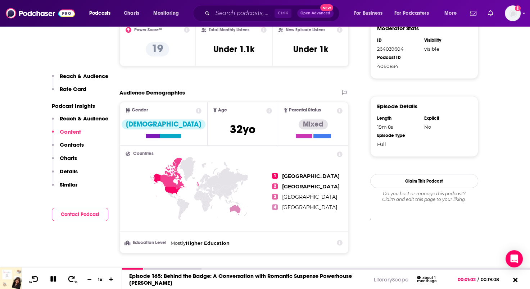
scroll to position [324, 0]
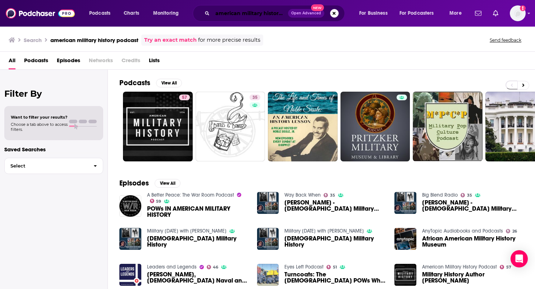
click at [280, 13] on input "american military history podcast" at bounding box center [251, 14] width 76 height 12
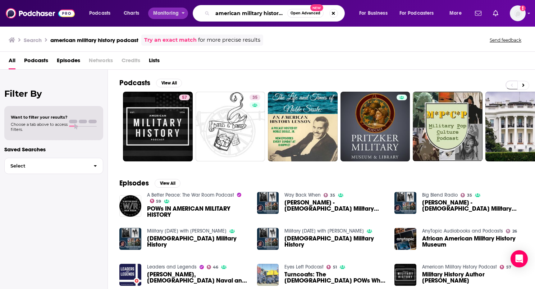
drag, startPoint x: 285, startPoint y: 13, endPoint x: 150, endPoint y: 13, distance: 135.3
click at [150, 13] on div "Podcasts Charts Monitoring american military history podcast Open Advanced New …" at bounding box center [276, 13] width 385 height 17
type input "redeeming lit"
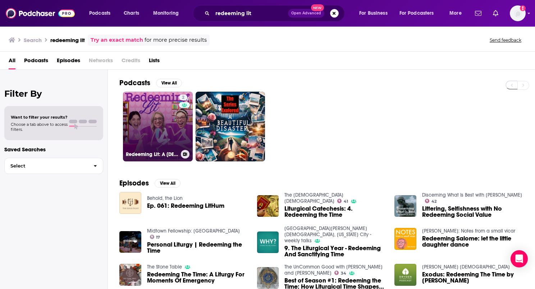
click at [167, 145] on link "2 Redeeming Lit: A Christian Fiction Podcast" at bounding box center [158, 127] width 70 height 70
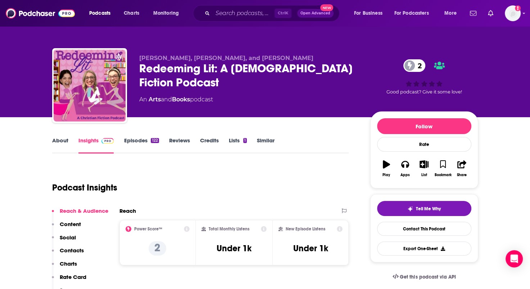
click at [56, 139] on link "About" at bounding box center [60, 145] width 16 height 17
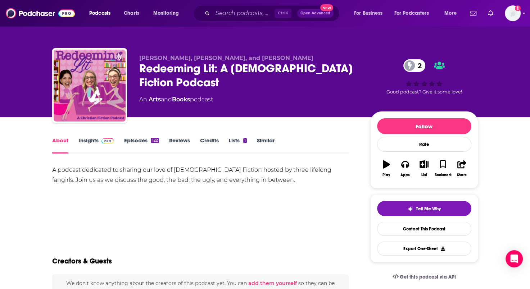
click at [83, 141] on link "Insights" at bounding box center [96, 145] width 36 height 17
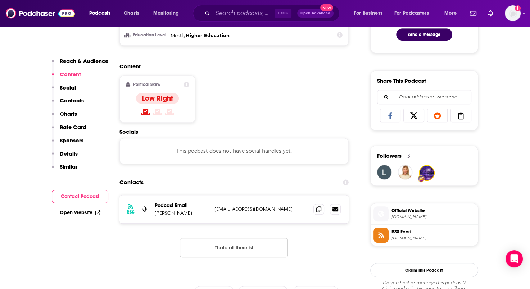
scroll to position [468, 0]
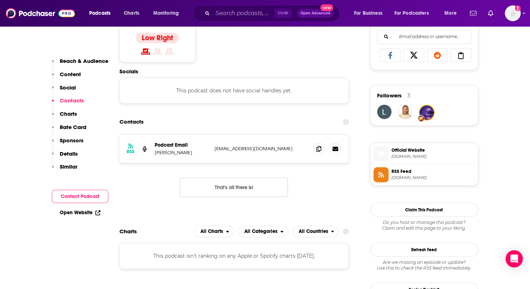
drag, startPoint x: 296, startPoint y: 150, endPoint x: 213, endPoint y: 151, distance: 82.4
click at [213, 151] on div "RSS Podcast Email Morghan Vaughn redeeminglitpodcast@gmail.com redeeminglitpodc…" at bounding box center [234, 149] width 230 height 28
drag, startPoint x: 213, startPoint y: 151, endPoint x: 223, endPoint y: 149, distance: 9.5
copy p "redeeminglitpodcast@gmail.com"
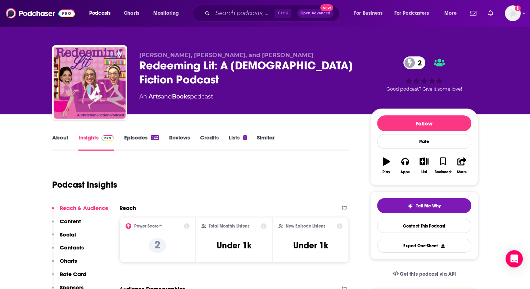
scroll to position [0, 0]
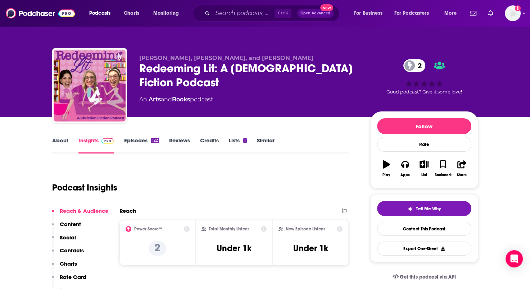
click at [63, 142] on link "About" at bounding box center [60, 145] width 16 height 17
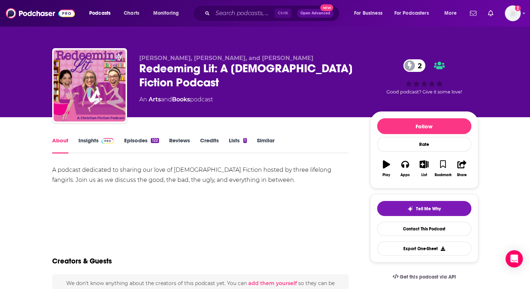
click at [92, 144] on link "Insights" at bounding box center [96, 145] width 36 height 17
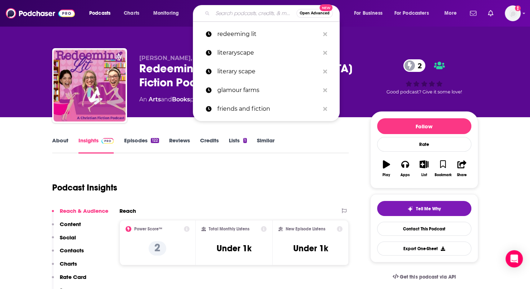
click at [236, 17] on input "Search podcasts, credits, & more..." at bounding box center [255, 14] width 84 height 12
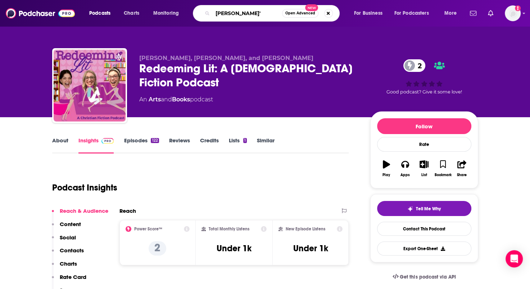
type input "[PERSON_NAME]'s"
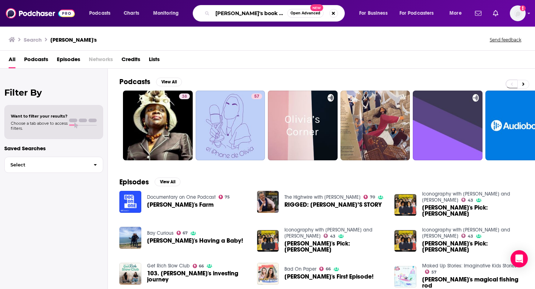
type input "[PERSON_NAME]'s book club podcast"
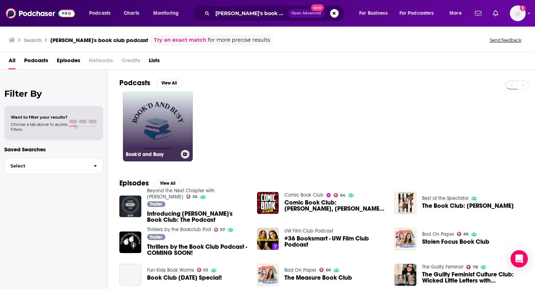
click at [173, 117] on link "Book'd and Busy" at bounding box center [158, 127] width 70 height 70
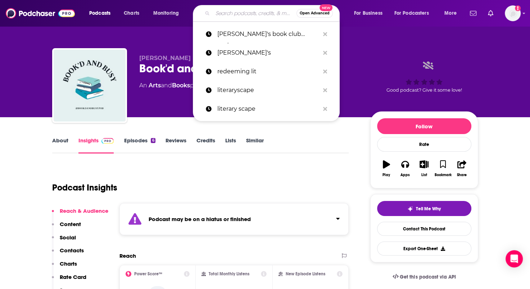
click at [228, 13] on input "Search podcasts, credits, & more..." at bounding box center [255, 14] width 84 height 12
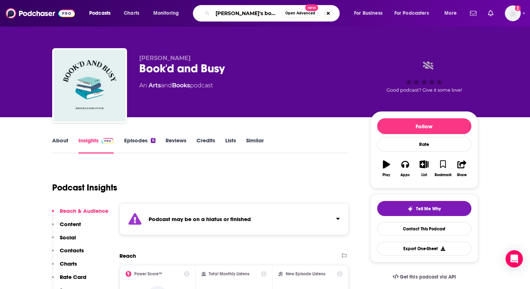
type input "[PERSON_NAME]'s book club"
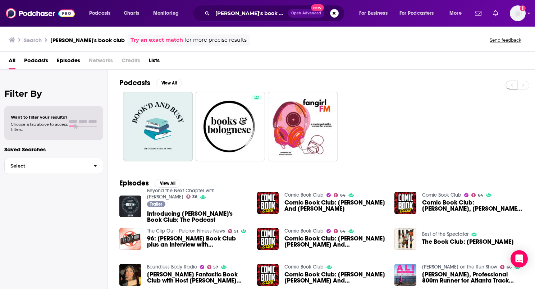
click at [207, 213] on span "Introducing Olivia's Book Club: The Podcast" at bounding box center [197, 217] width 101 height 12
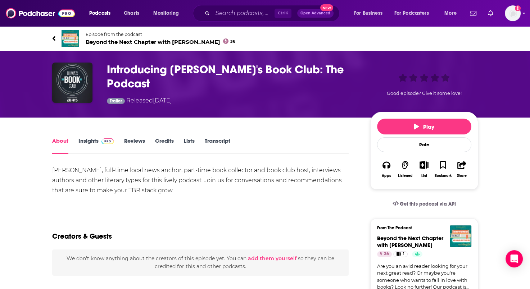
click at [82, 137] on link "Insights" at bounding box center [96, 145] width 36 height 17
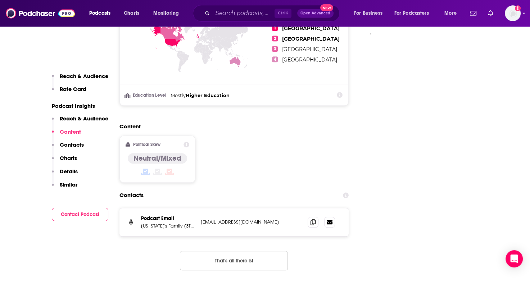
scroll to position [756, 0]
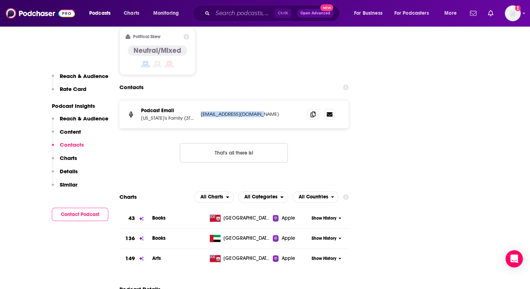
drag, startPoint x: 268, startPoint y: 113, endPoint x: 201, endPoint y: 112, distance: 66.2
click at [201, 112] on p "podcasting@azfamily.com" at bounding box center [248, 114] width 95 height 6
copy p "podcasting@azfamily.com"
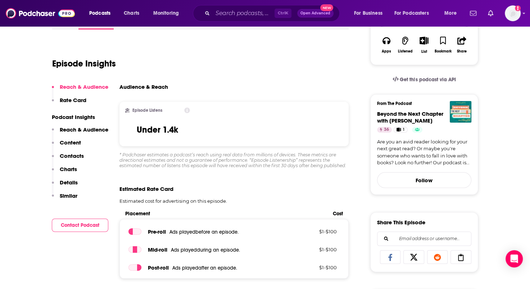
scroll to position [0, 0]
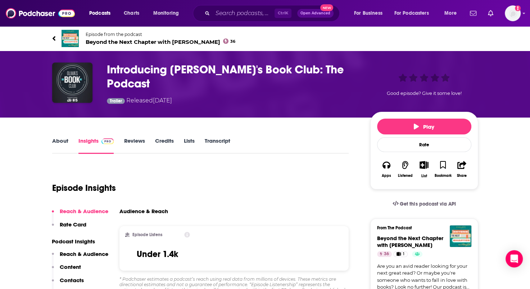
click at [59, 137] on link "About" at bounding box center [60, 145] width 16 height 17
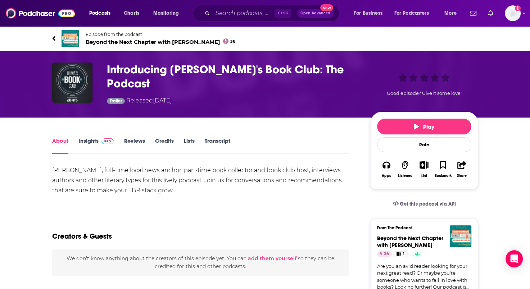
click at [89, 137] on link "Insights" at bounding box center [96, 145] width 36 height 17
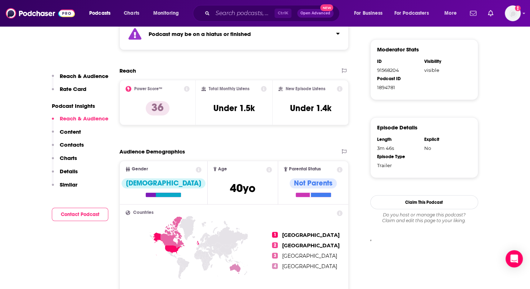
scroll to position [468, 0]
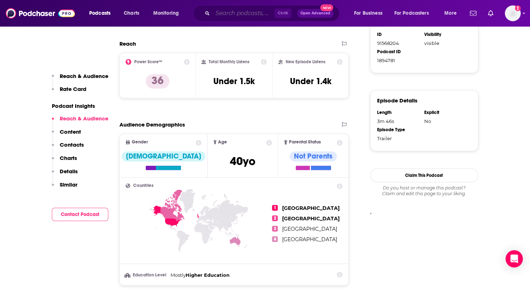
click at [220, 13] on input "Search podcasts, credits, & more..." at bounding box center [244, 14] width 62 height 12
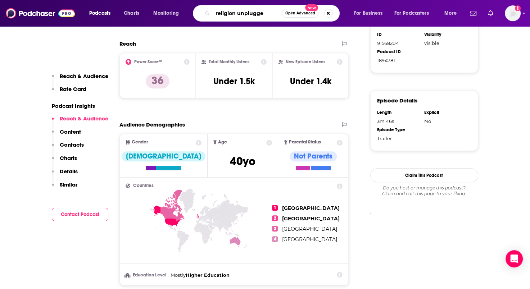
type input "religion unplugged"
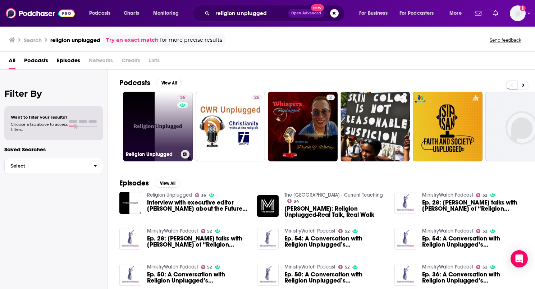
click at [174, 137] on link "36 Religion Unplugged" at bounding box center [158, 127] width 70 height 70
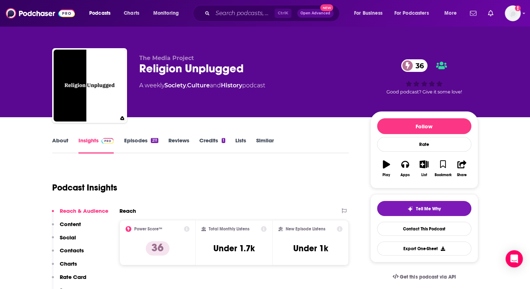
click at [60, 138] on link "About" at bounding box center [60, 145] width 16 height 17
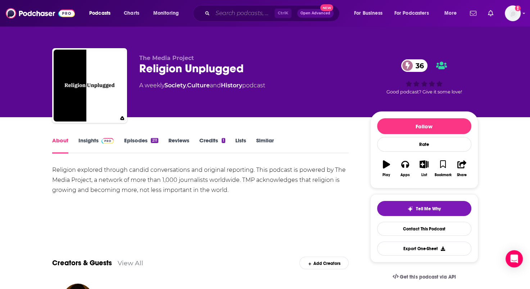
click at [233, 17] on input "Search podcasts, credits, & more..." at bounding box center [244, 14] width 62 height 12
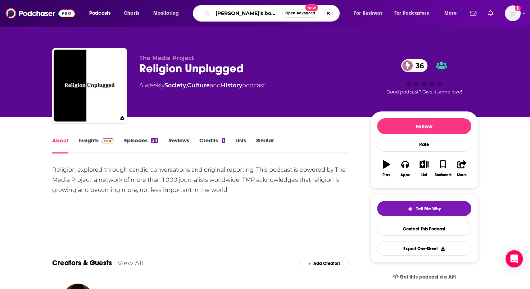
type input "[PERSON_NAME]'s bookshelves"
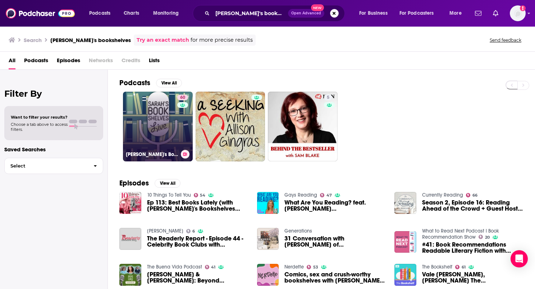
click at [174, 132] on link "60 Sarah's Bookshelves Live" at bounding box center [158, 127] width 70 height 70
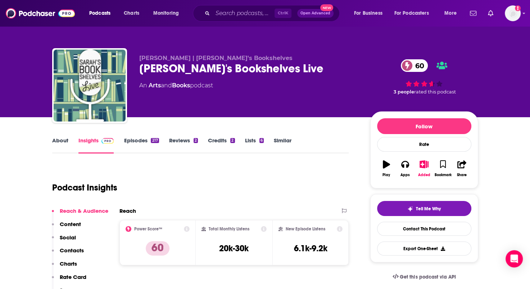
click at [64, 140] on link "About" at bounding box center [60, 145] width 16 height 17
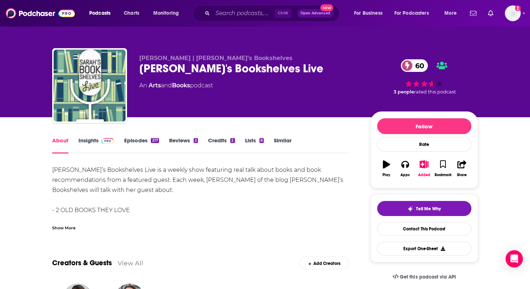
click at [91, 140] on link "Insights" at bounding box center [96, 145] width 36 height 17
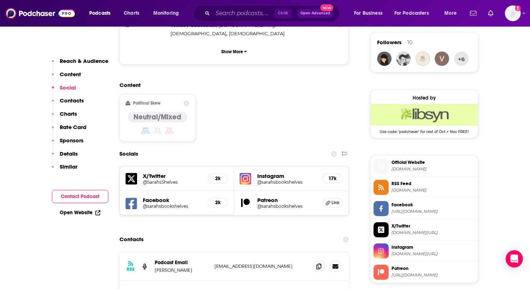
scroll to position [576, 0]
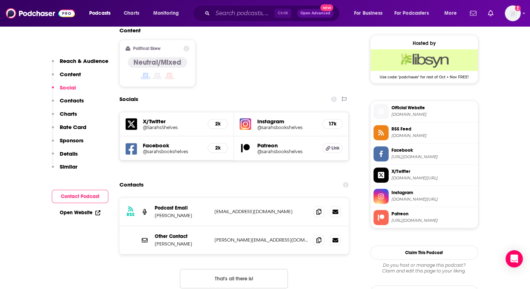
drag, startPoint x: 288, startPoint y: 178, endPoint x: 209, endPoint y: 180, distance: 79.2
click at [209, 198] on div "RSS Podcast Email Sarah Dickinson sarahsbookshelves@gmail.com sarahsbookshelves…" at bounding box center [234, 212] width 230 height 28
drag, startPoint x: 209, startPoint y: 180, endPoint x: 218, endPoint y: 176, distance: 9.8
copy div "sarahsbookshelves@gmail.com"
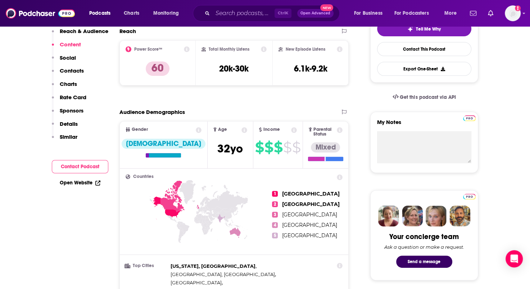
scroll to position [0, 0]
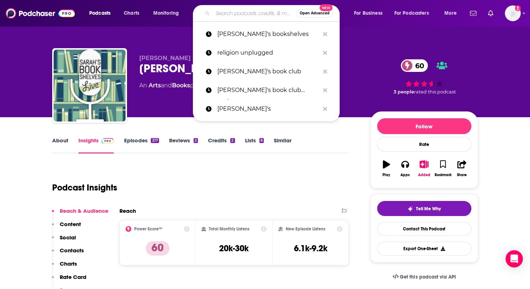
click at [222, 14] on input "Search podcasts, credits, & more..." at bounding box center [255, 14] width 84 height 12
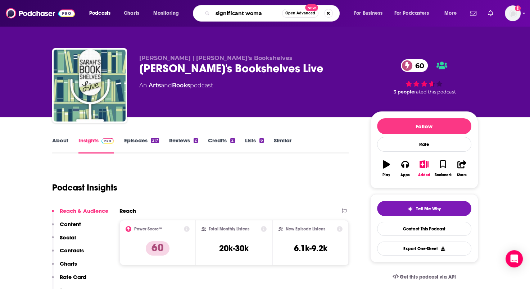
type input "significant woman"
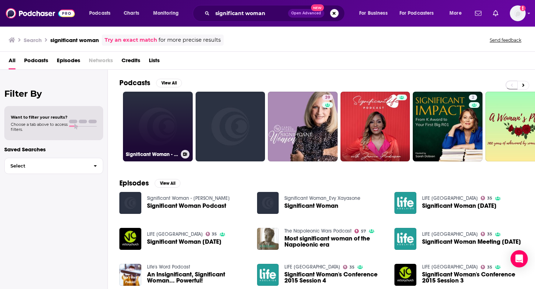
click at [170, 141] on link "Significant Woman - Layla Johnson" at bounding box center [158, 127] width 70 height 70
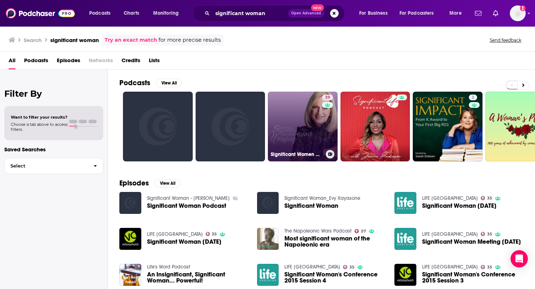
click at [291, 136] on link "39 Significant Women with Carol McLeod | Carol Mcleod Ministries" at bounding box center [303, 127] width 70 height 70
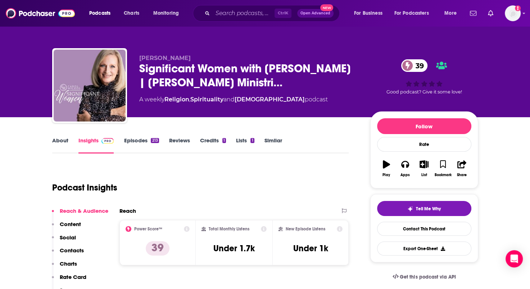
click at [55, 141] on link "About" at bounding box center [60, 145] width 16 height 17
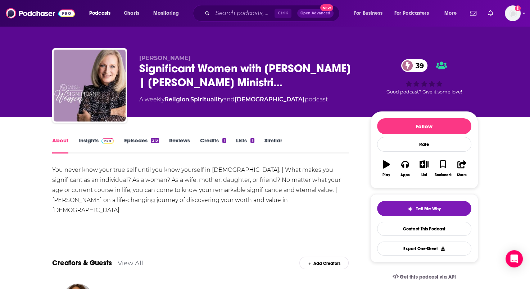
click at [95, 142] on link "Insights" at bounding box center [96, 145] width 36 height 17
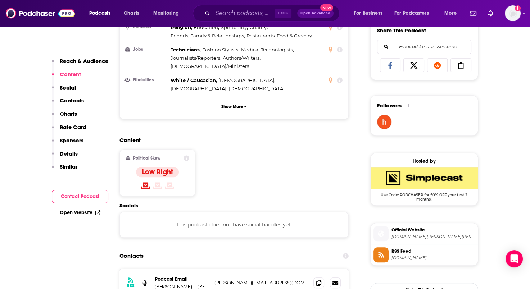
scroll to position [504, 0]
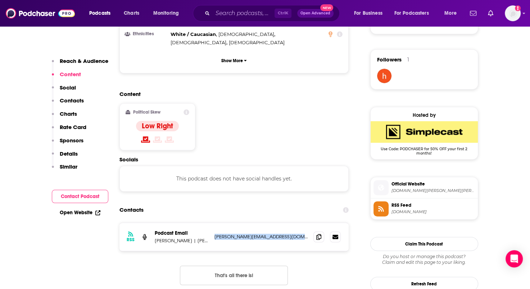
drag, startPoint x: 301, startPoint y: 201, endPoint x: 215, endPoint y: 203, distance: 86.0
click at [215, 234] on p "kirsten@carolmcleodministries.com" at bounding box center [261, 237] width 94 height 6
copy p "kirsten@carolmcleodministries.com"
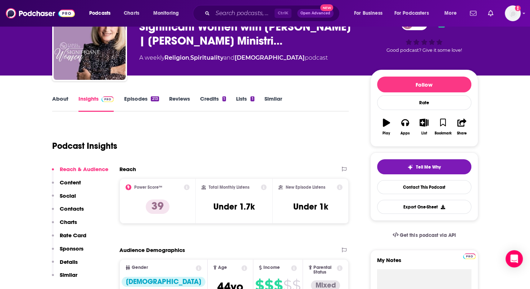
scroll to position [0, 0]
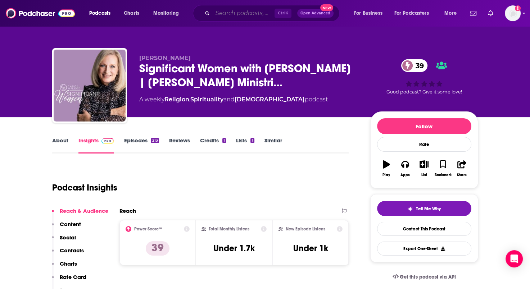
click at [241, 14] on input "Search podcasts, credits, & more..." at bounding box center [244, 14] width 62 height 12
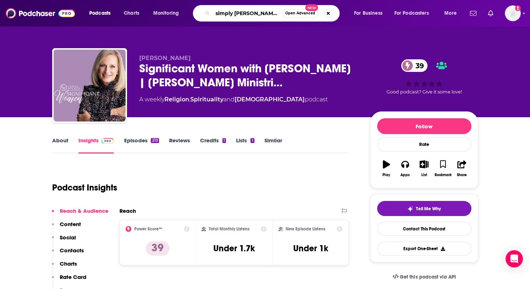
type input "simply stories"
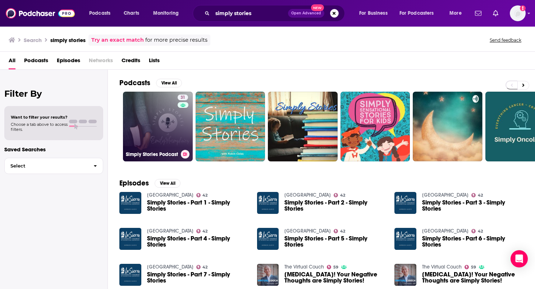
click at [173, 131] on link "31 Simply Stories Podcast" at bounding box center [158, 127] width 70 height 70
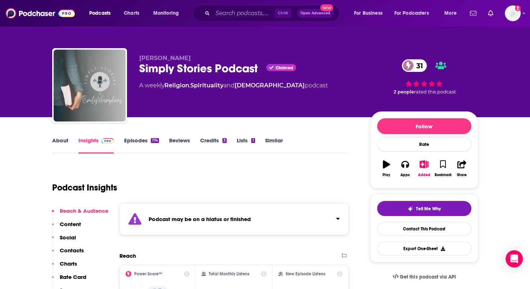
click at [67, 142] on link "About" at bounding box center [60, 145] width 16 height 17
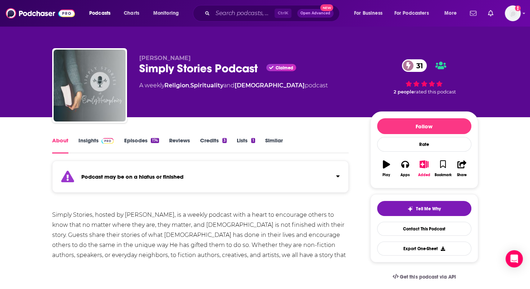
click at [141, 141] on link "Episodes 174" at bounding box center [141, 145] width 35 height 17
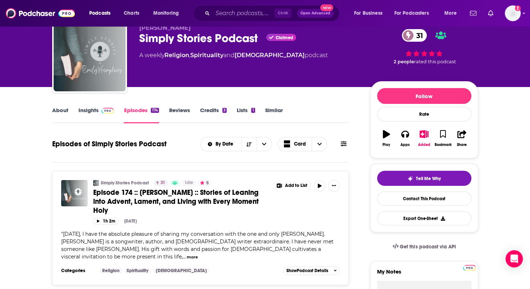
scroll to position [72, 0]
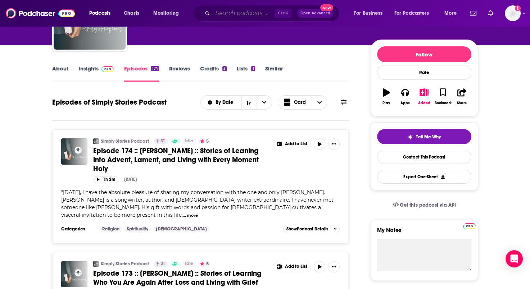
click at [251, 14] on input "Search podcasts, credits, & more..." at bounding box center [244, 14] width 62 height 12
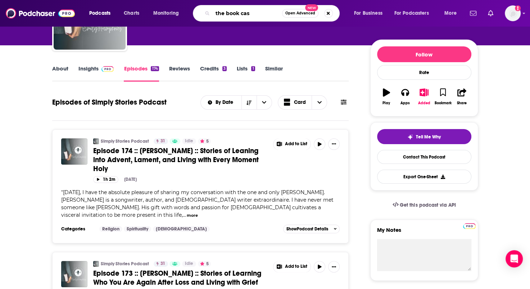
type input "the book case"
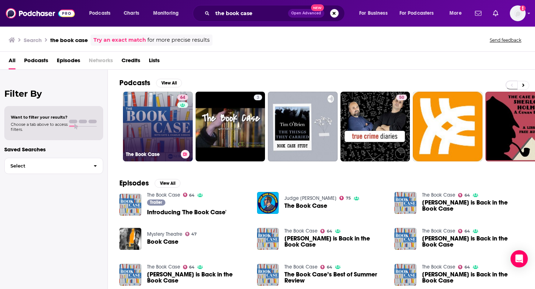
click at [178, 123] on div "64" at bounding box center [183, 122] width 13 height 55
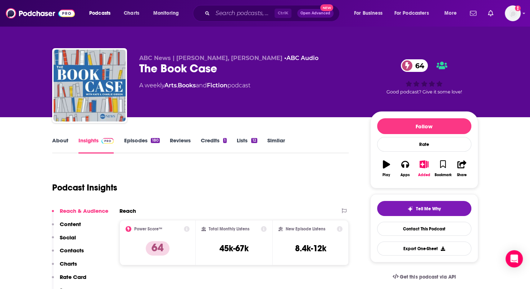
click at [64, 140] on link "About" at bounding box center [60, 145] width 16 height 17
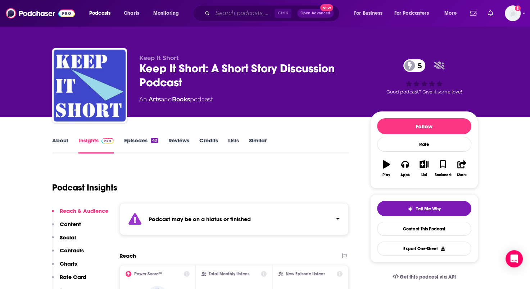
click at [223, 9] on input "Search podcasts, credits, & more..." at bounding box center [244, 14] width 62 height 12
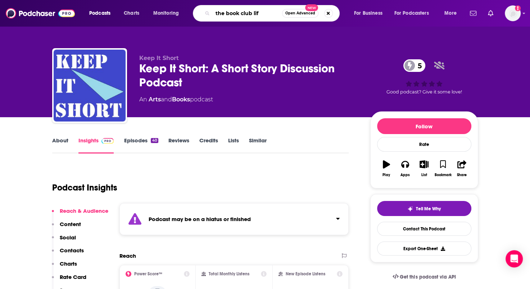
type input "the book club life"
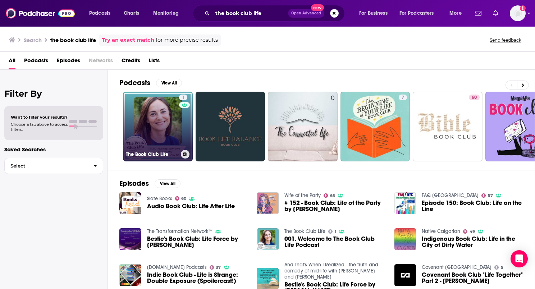
click at [165, 115] on link "1 The Book Club Life" at bounding box center [158, 127] width 70 height 70
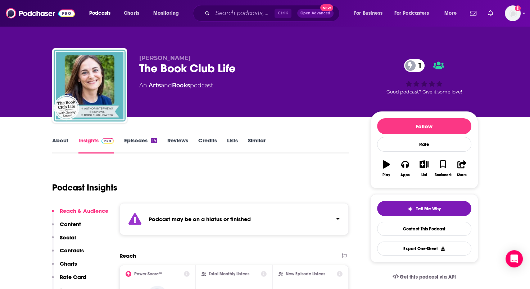
click at [139, 139] on link "Episodes 14" at bounding box center [140, 145] width 33 height 17
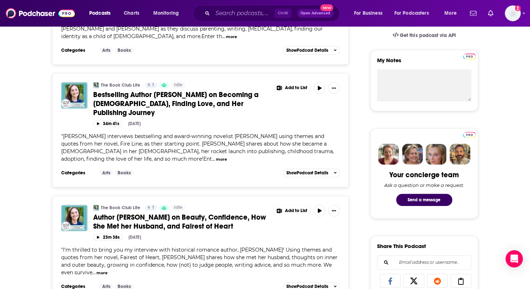
scroll to position [180, 0]
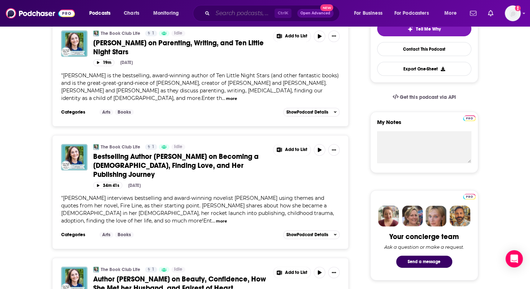
click at [222, 14] on input "Search podcasts, credits, & more..." at bounding box center [244, 14] width 62 height 12
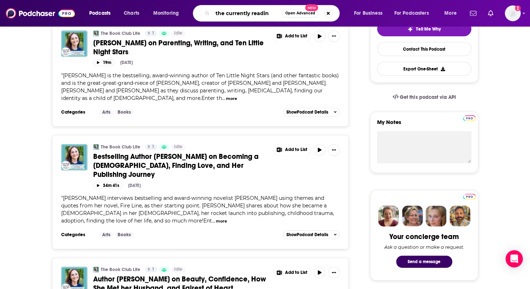
type input "the currently reading"
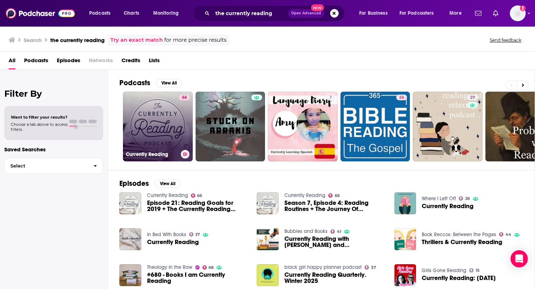
click at [160, 131] on link "66 Currently Reading" at bounding box center [158, 127] width 70 height 70
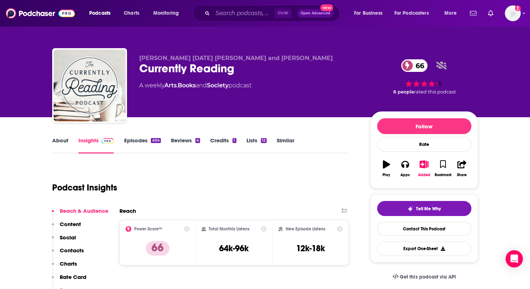
click at [58, 141] on link "About" at bounding box center [60, 145] width 16 height 17
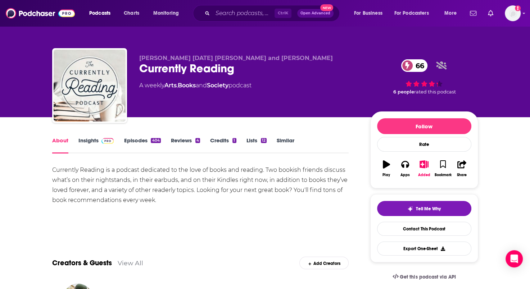
click at [86, 139] on link "Insights" at bounding box center [96, 145] width 36 height 17
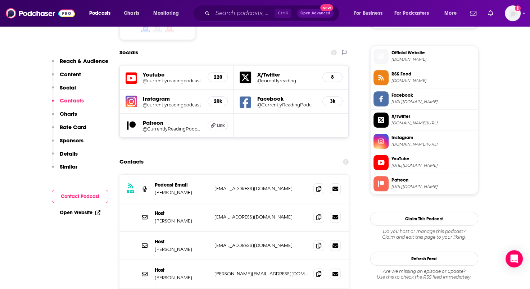
scroll to position [684, 0]
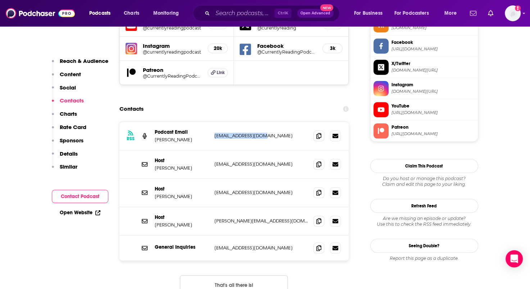
drag, startPoint x: 276, startPoint y: 92, endPoint x: 216, endPoint y: 95, distance: 60.9
click at [216, 122] on div "RSS Podcast Email [PERSON_NAME] [EMAIL_ADDRESS][DOMAIN_NAME] [EMAIL_ADDRESS][DO…" at bounding box center [234, 136] width 230 height 28
drag, startPoint x: 216, startPoint y: 95, endPoint x: 220, endPoint y: 91, distance: 6.4
copy p "[EMAIL_ADDRESS][DOMAIN_NAME]"
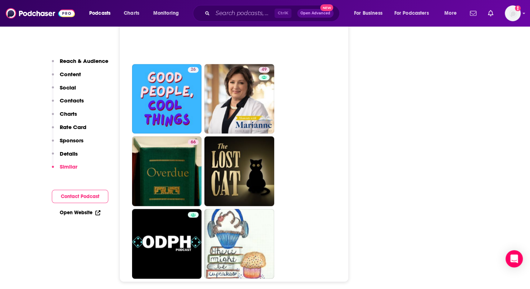
scroll to position [3922, 0]
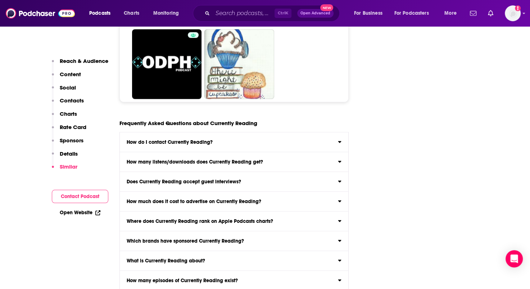
click at [340, 141] on icon at bounding box center [339, 142] width 3 height 2
click at [0, 0] on input "How do I contact Currently Reading? Click here to view contact information for …" at bounding box center [0, 0] width 0 height 0
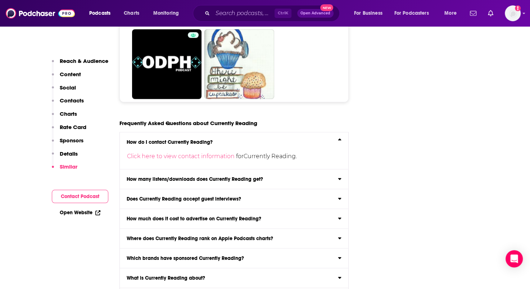
click at [339, 195] on icon at bounding box center [340, 198] width 4 height 6
click at [0, 0] on input "Does Currently Reading accept guest interviews? Unlikely" at bounding box center [0, 0] width 0 height 0
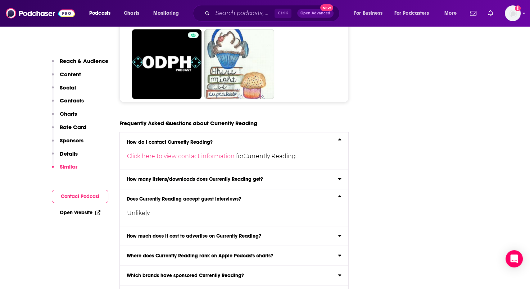
click at [340, 235] on icon at bounding box center [339, 236] width 3 height 2
click at [0, 0] on input "How much does it cost to advertise on Currently Reading? Click here to view our…" at bounding box center [0, 0] width 0 height 0
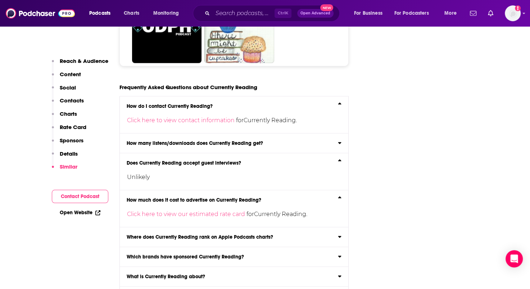
scroll to position [4029, 0]
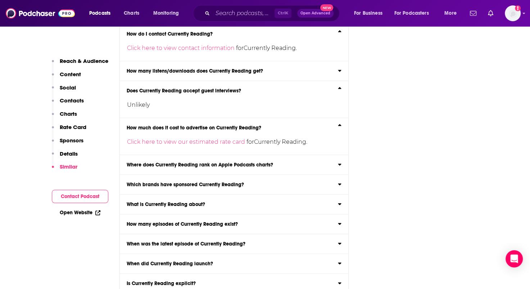
click at [341, 220] on icon at bounding box center [340, 223] width 4 height 6
click at [0, 0] on input "How many episodes of Currently Reading exist? As of [DATE] , Currently Reading …" at bounding box center [0, 0] width 0 height 0
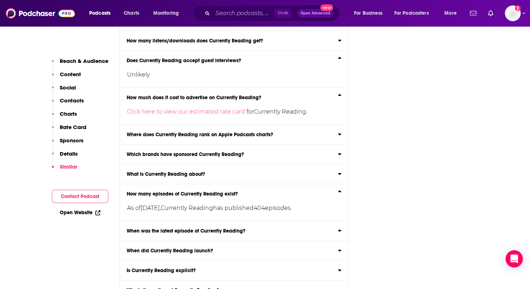
scroll to position [4060, 0]
click at [339, 230] on icon at bounding box center [339, 231] width 3 height 2
click at [0, 0] on input "When was the latest episode of Currently Reading? The latest episode of Current…" at bounding box center [0, 0] width 0 height 0
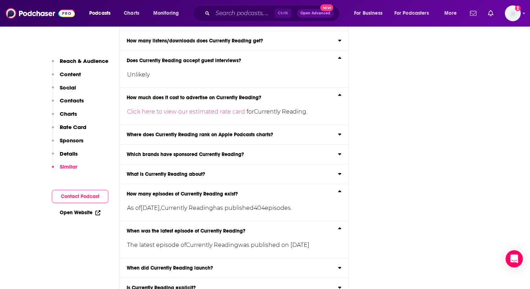
scroll to position [4077, 0]
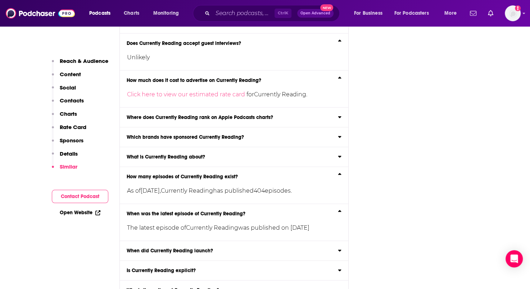
click at [338, 267] on icon at bounding box center [340, 270] width 4 height 6
click at [0, 0] on input "Is Currently Reading explicit? The content of Currently Reading is not explicit…" at bounding box center [0, 0] width 0 height 0
click at [241, 12] on input "Search podcasts, credits, & more..." at bounding box center [244, 14] width 62 height 12
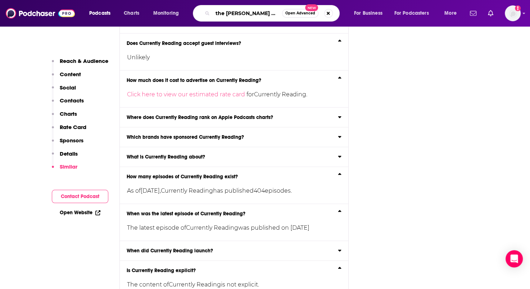
type input "the [PERSON_NAME] & [PERSON_NAME]"
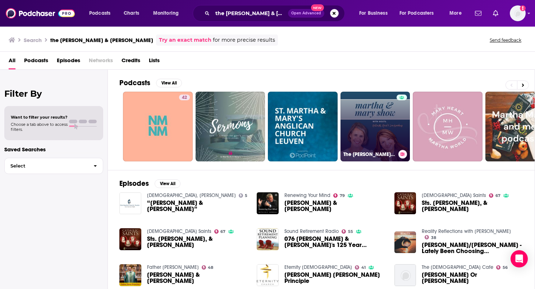
click at [389, 126] on link "The [PERSON_NAME] + [PERSON_NAME] Show" at bounding box center [376, 127] width 70 height 70
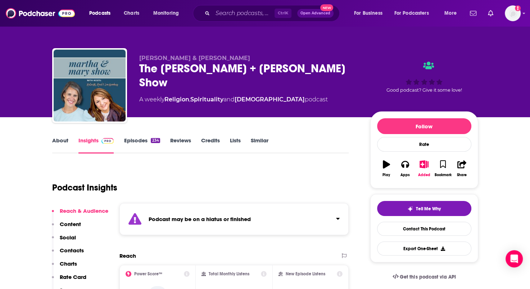
click at [142, 142] on link "Episodes 234" at bounding box center [142, 145] width 36 height 17
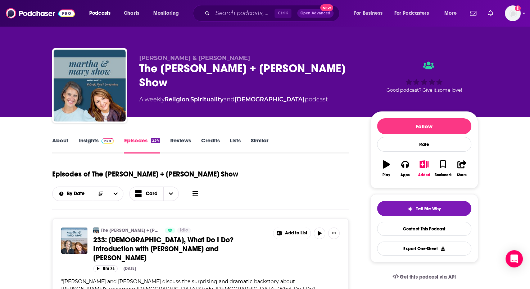
click at [57, 138] on link "About" at bounding box center [60, 145] width 16 height 17
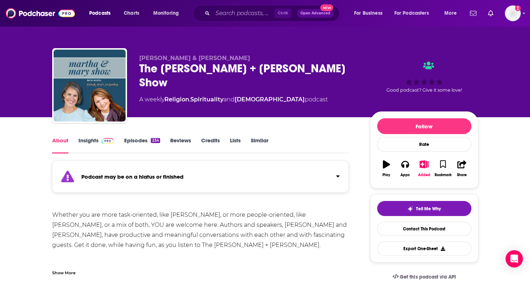
click at [95, 143] on link "Insights" at bounding box center [96, 145] width 36 height 17
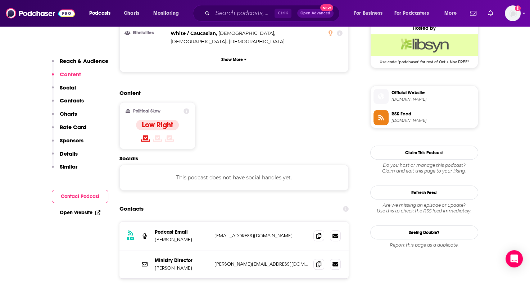
scroll to position [576, 0]
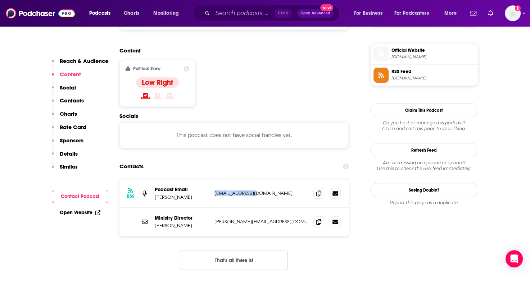
drag, startPoint x: 266, startPoint y: 171, endPoint x: 214, endPoint y: 174, distance: 51.6
click at [214, 190] on p "[EMAIL_ADDRESS][DOMAIN_NAME]" at bounding box center [261, 193] width 94 height 6
drag, startPoint x: 214, startPoint y: 174, endPoint x: 221, endPoint y: 172, distance: 7.5
copy p "[EMAIL_ADDRESS][DOMAIN_NAME]"
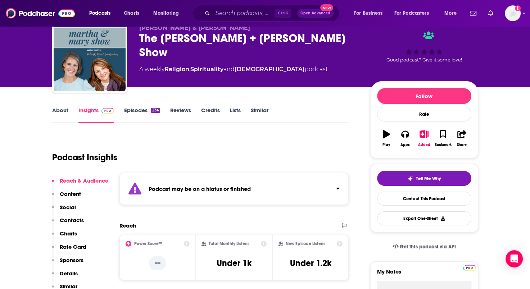
scroll to position [0, 0]
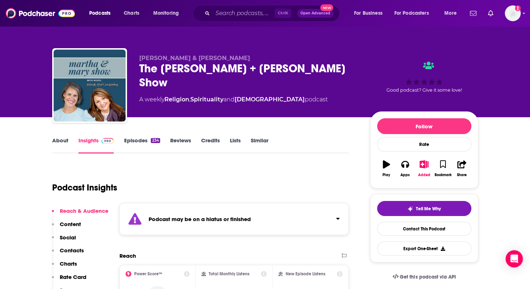
click at [58, 142] on link "About" at bounding box center [60, 145] width 16 height 17
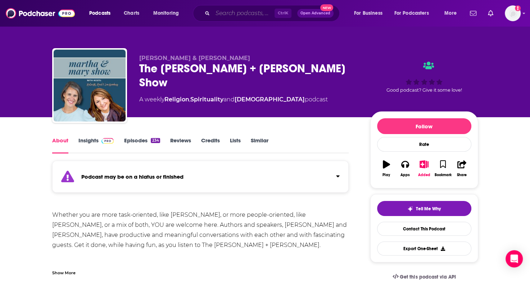
click at [235, 14] on input "Search podcasts, credits, & more..." at bounding box center [244, 14] width 62 height 12
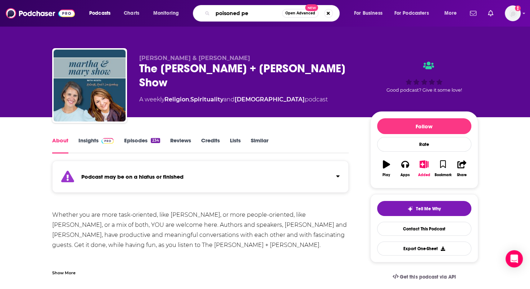
type input "poisoned pen"
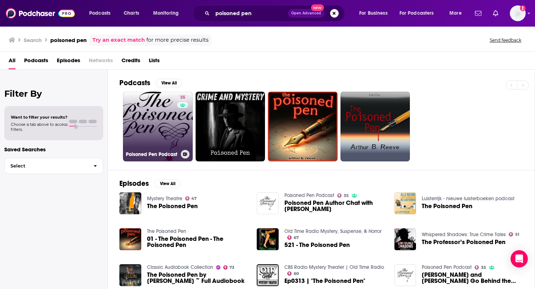
click at [162, 118] on link "35 Poisoned Pen Podcast" at bounding box center [158, 127] width 70 height 70
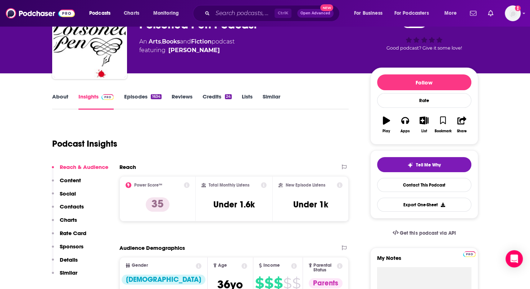
scroll to position [36, 0]
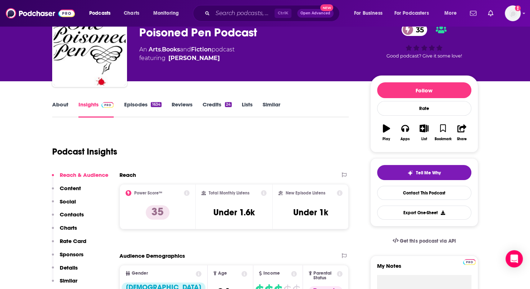
click at [58, 104] on link "About" at bounding box center [60, 109] width 16 height 17
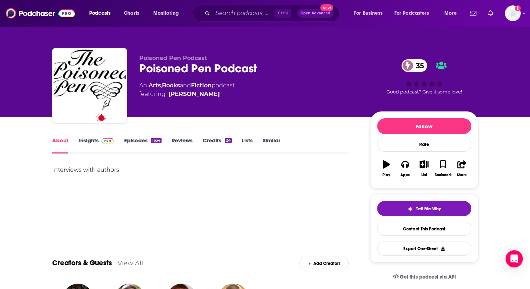
click at [94, 140] on link "Insights" at bounding box center [96, 145] width 36 height 17
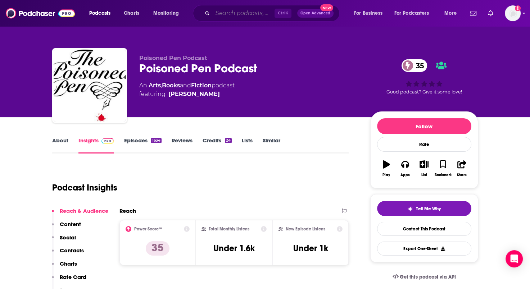
click at [224, 15] on input "Search podcasts, credits, & more..." at bounding box center [244, 14] width 62 height 12
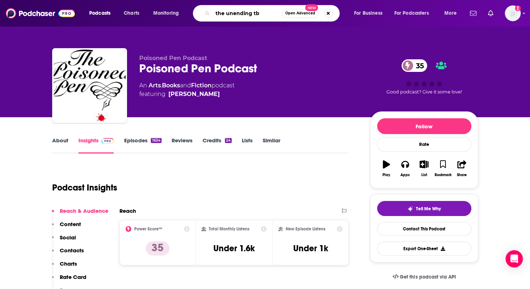
type input "the unending tbr"
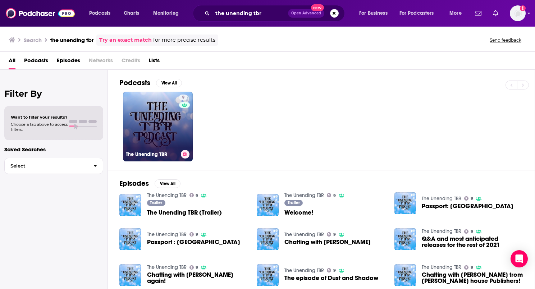
click at [163, 132] on link "9 The Unending TBR" at bounding box center [158, 127] width 70 height 70
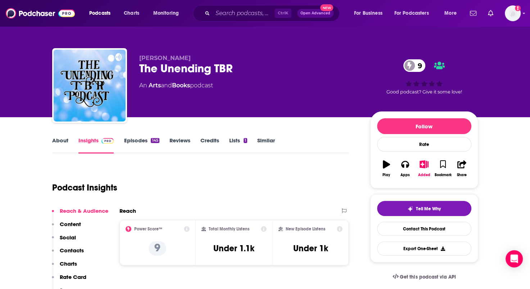
click at [56, 142] on link "About" at bounding box center [60, 145] width 16 height 17
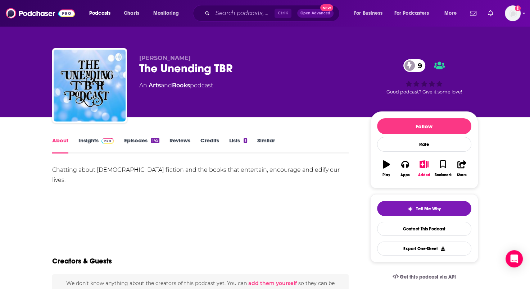
click at [134, 138] on link "Episodes 145" at bounding box center [141, 145] width 35 height 17
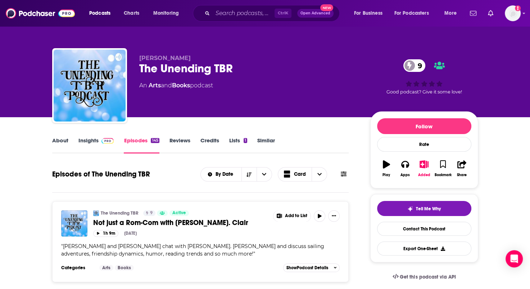
click at [67, 141] on link "About" at bounding box center [60, 145] width 16 height 17
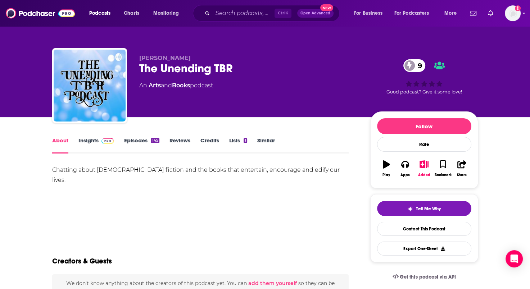
click at [81, 142] on link "Insights" at bounding box center [96, 145] width 36 height 17
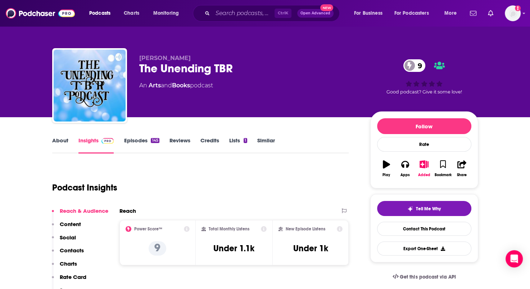
click at [57, 144] on link "About" at bounding box center [60, 145] width 16 height 17
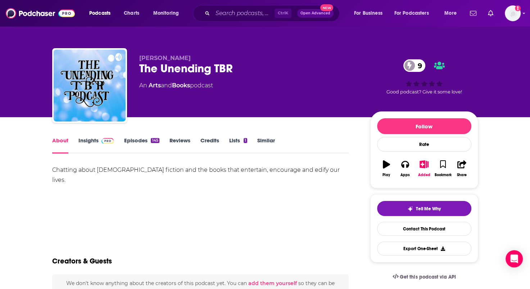
click at [83, 141] on link "Insights" at bounding box center [96, 145] width 36 height 17
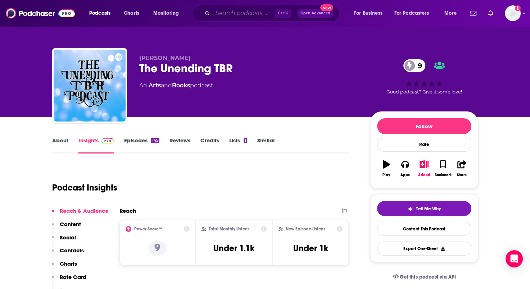
click at [221, 11] on input "Search podcasts, credits, & more..." at bounding box center [244, 14] width 62 height 12
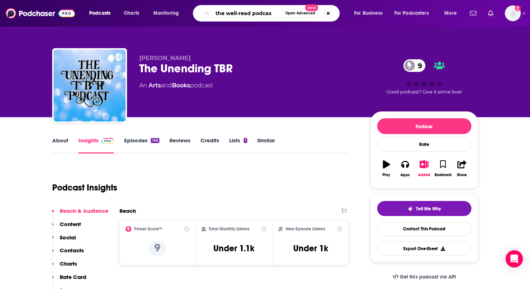
type input "the well-read podcast"
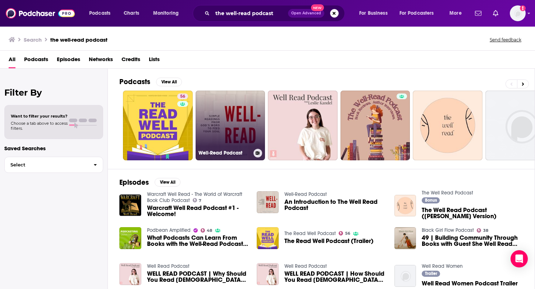
click at [242, 146] on link "Well-Read Podcast" at bounding box center [231, 126] width 70 height 70
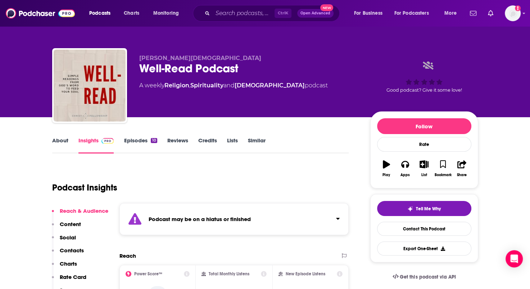
click at [128, 140] on link "Episodes 10" at bounding box center [140, 145] width 33 height 17
click at [229, 13] on input "Search podcasts, credits, & more..." at bounding box center [244, 14] width 62 height 12
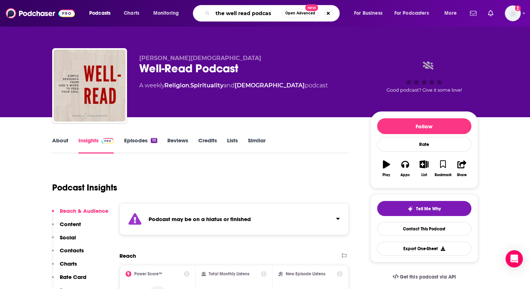
type input "the well read podcast"
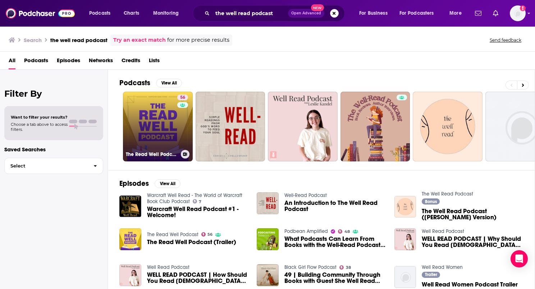
click at [167, 123] on link "56 The Read Well Podcast" at bounding box center [158, 127] width 70 height 70
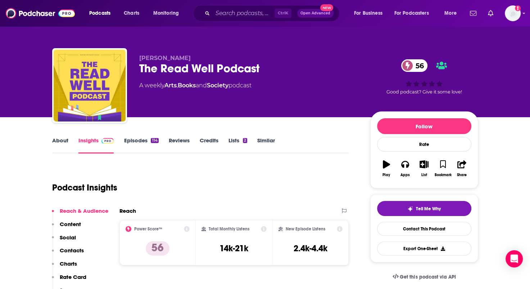
click at [63, 140] on link "About" at bounding box center [60, 145] width 16 height 17
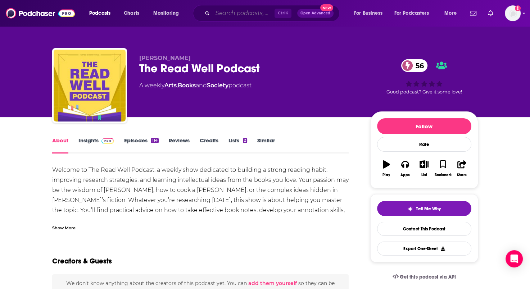
click at [248, 15] on input "Search podcasts, credits, & more..." at bounding box center [244, 14] width 62 height 12
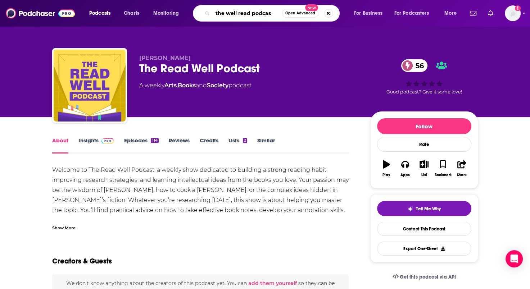
type input "the well read podcast"
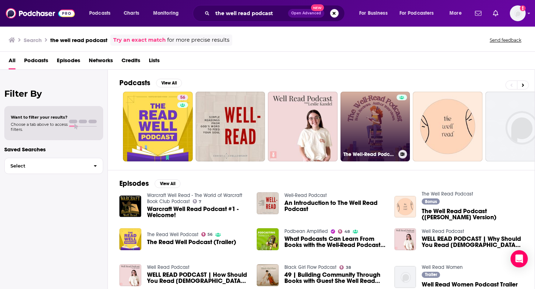
click at [386, 124] on link "The Well-Read Podcast" at bounding box center [376, 127] width 70 height 70
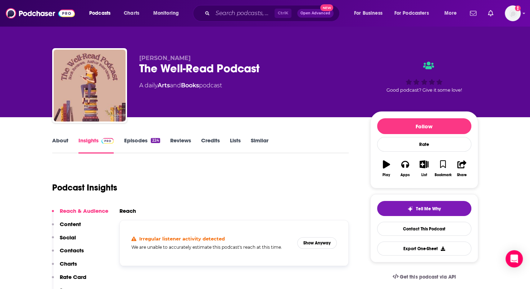
click at [141, 142] on link "Episodes 224" at bounding box center [142, 145] width 36 height 17
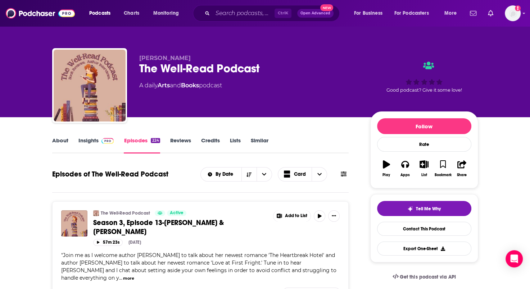
click at [83, 142] on link "Insights" at bounding box center [96, 145] width 36 height 17
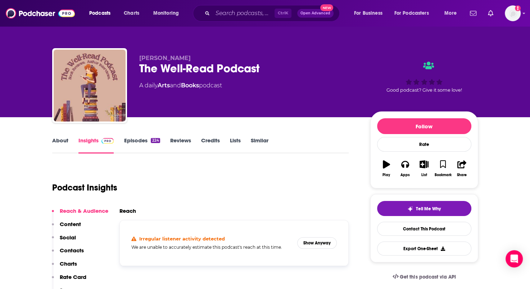
click at [60, 137] on link "About" at bounding box center [60, 145] width 16 height 17
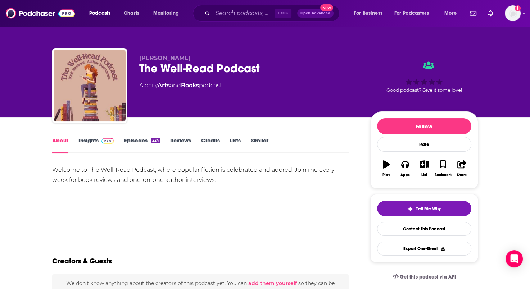
click at [89, 140] on link "Insights" at bounding box center [96, 145] width 36 height 17
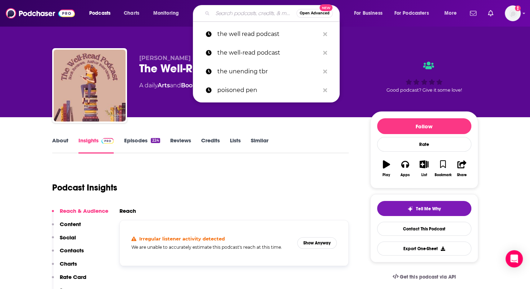
click at [226, 13] on input "Search podcasts, credits, & more..." at bounding box center [255, 14] width 84 height 12
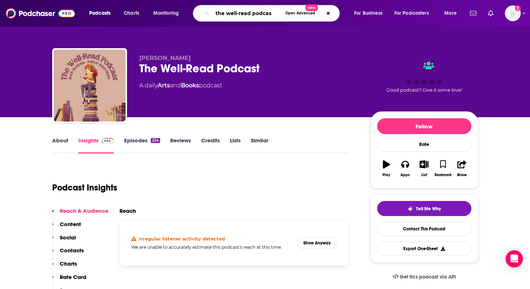
type input "the well-read podcast"
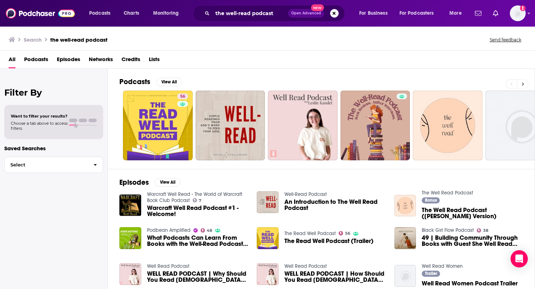
click at [525, 82] on button at bounding box center [523, 84] width 12 height 9
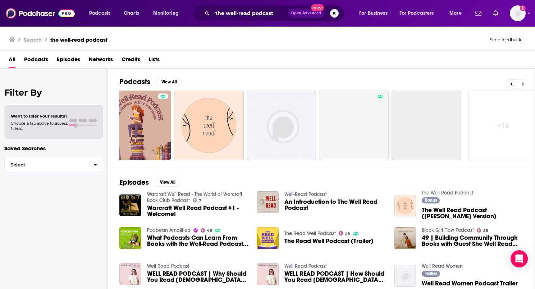
scroll to position [0, 245]
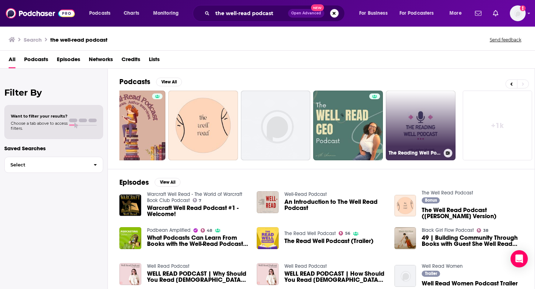
click at [409, 120] on link "The Reading Well Podcast" at bounding box center [421, 126] width 70 height 70
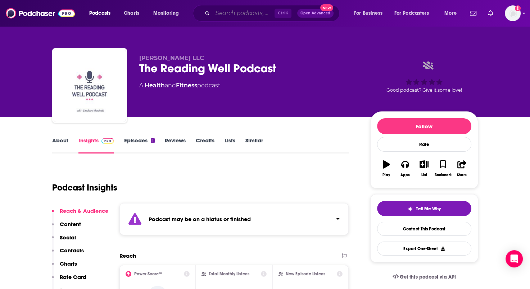
click at [248, 10] on input "Search podcasts, credits, & more..." at bounding box center [244, 14] width 62 height 12
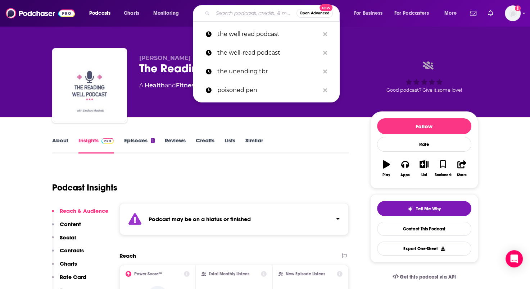
click at [251, 10] on input "Search podcasts, credits, & more..." at bounding box center [255, 14] width 84 height 12
click at [238, 53] on p "the well-read podcast" at bounding box center [268, 53] width 102 height 19
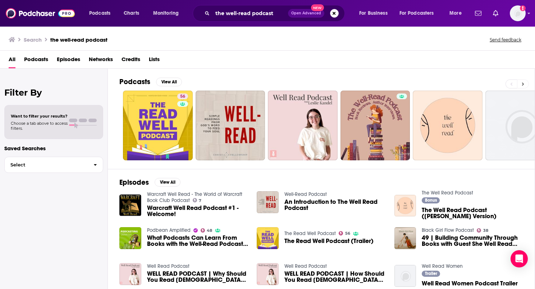
click at [523, 85] on icon at bounding box center [523, 83] width 2 height 3
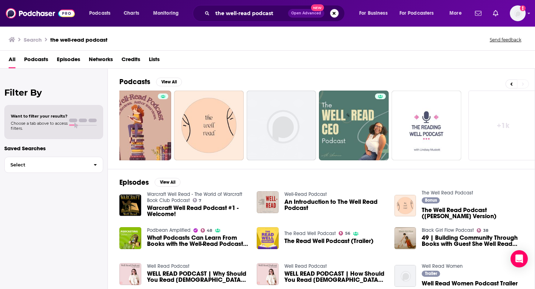
scroll to position [0, 245]
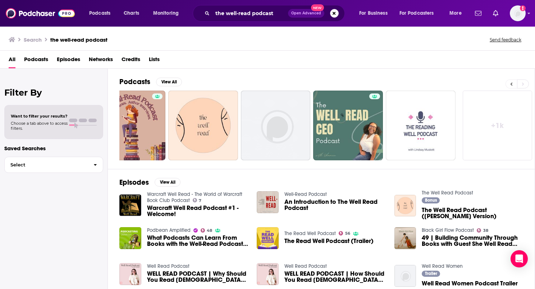
click at [514, 83] on button at bounding box center [512, 84] width 12 height 9
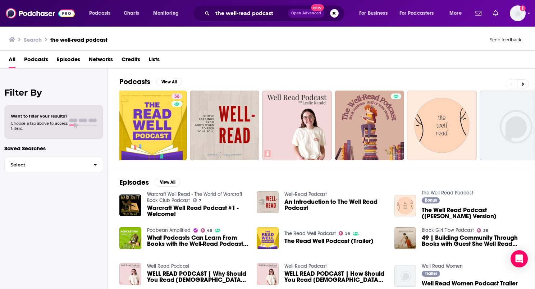
scroll to position [0, 0]
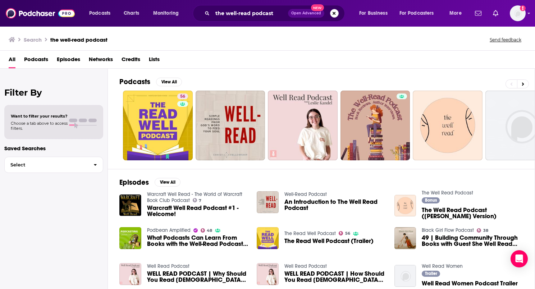
click at [333, 13] on button "Search podcasts, credits, & more..." at bounding box center [334, 13] width 9 height 9
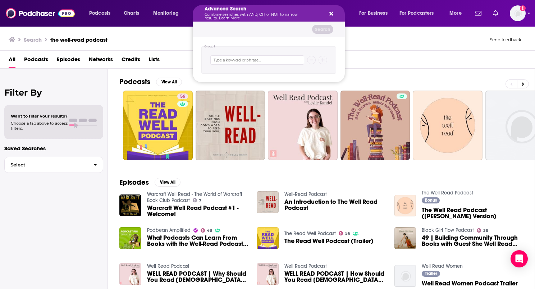
click at [332, 13] on icon "Search podcasts, credits, & more..." at bounding box center [332, 14] width 4 height 6
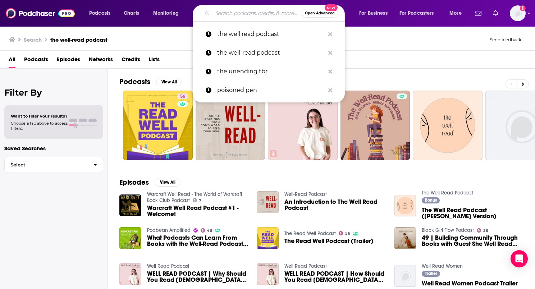
paste input "[PERSON_NAME]"
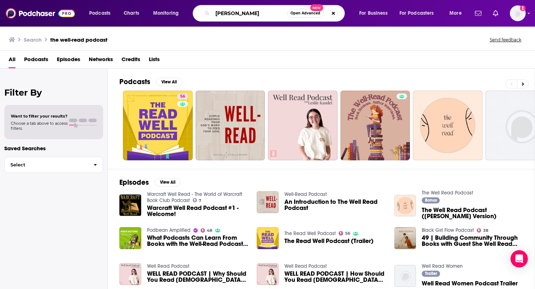
type input "[PERSON_NAME]"
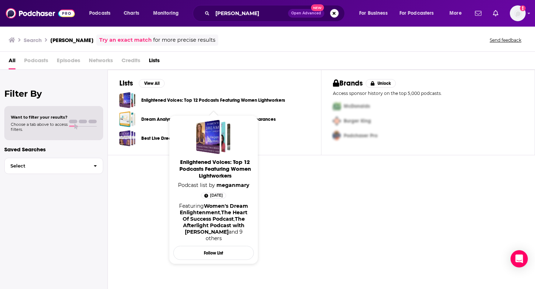
click at [178, 98] on link "Enlightened Voices: Top 12 Podcasts Featuring Women Lightworkers" at bounding box center [213, 100] width 144 height 8
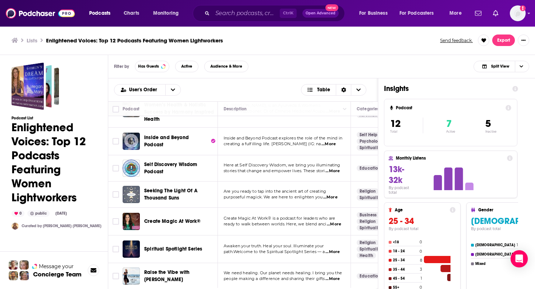
scroll to position [160, 0]
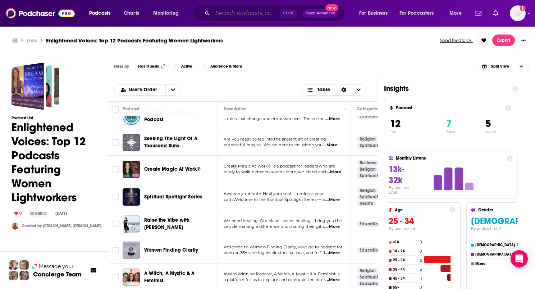
click at [235, 13] on input "Search podcasts, credits, & more..." at bounding box center [246, 14] width 67 height 12
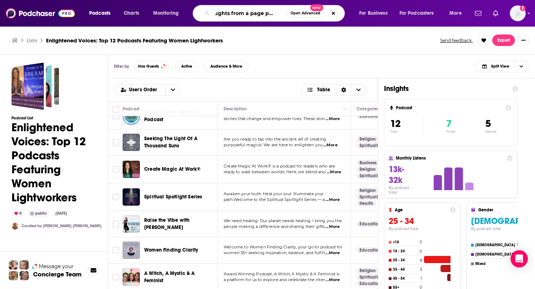
scroll to position [0, 12]
type input "thoughts from a page podcast"
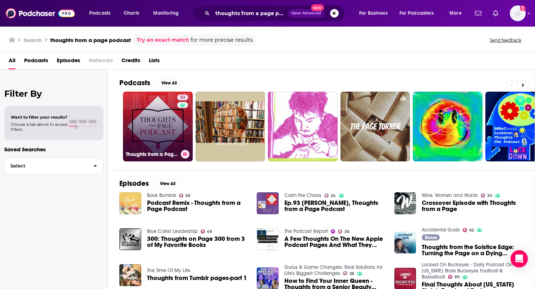
click at [168, 113] on link "53 Thoughts from a Page Podcast" at bounding box center [158, 127] width 70 height 70
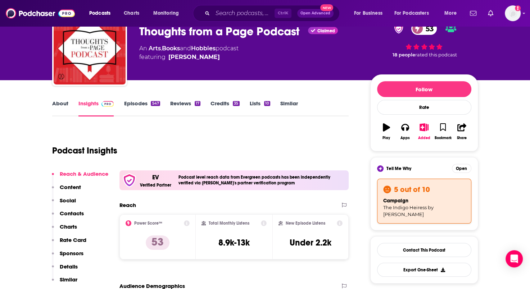
scroll to position [72, 0]
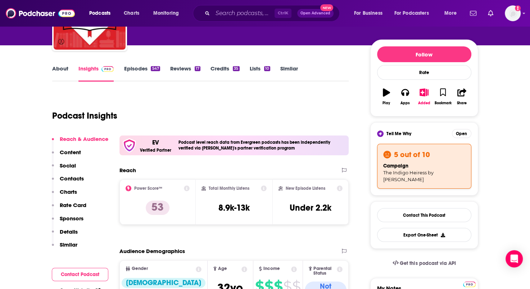
click at [59, 69] on link "About" at bounding box center [60, 73] width 16 height 17
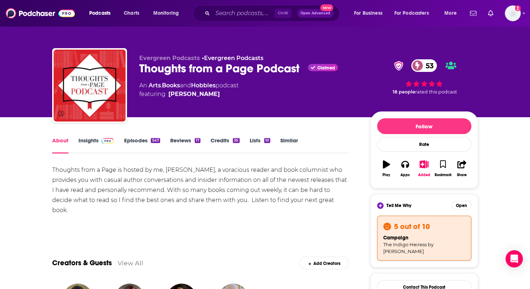
click at [89, 140] on link "Insights" at bounding box center [96, 145] width 36 height 17
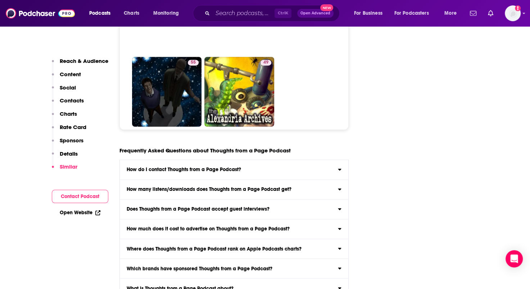
scroll to position [3710, 0]
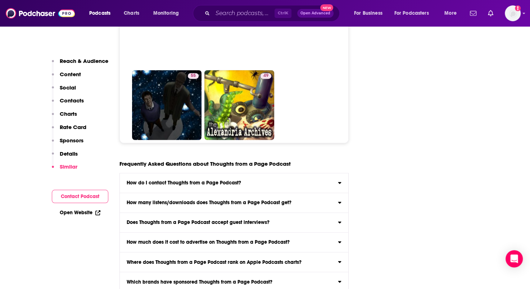
click at [341, 218] on icon at bounding box center [340, 221] width 4 height 6
click at [0, 0] on input "Does Thoughts from a Page Podcast accept guest interviews? Yes" at bounding box center [0, 0] width 0 height 0
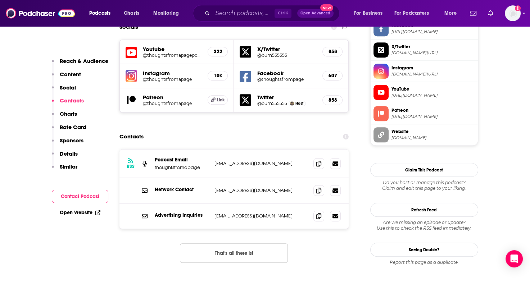
scroll to position [616, 0]
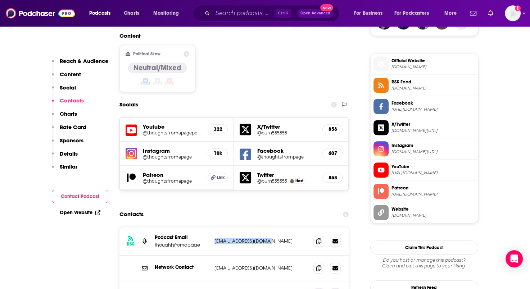
drag, startPoint x: 272, startPoint y: 193, endPoint x: 213, endPoint y: 193, distance: 58.6
click at [213, 227] on div "RSS Podcast Email thoughtsfromapage [PERSON_NAME][EMAIL_ADDRESS][DOMAIN_NAME] […" at bounding box center [234, 241] width 230 height 28
drag, startPoint x: 213, startPoint y: 193, endPoint x: 222, endPoint y: 191, distance: 9.0
copy p "[EMAIL_ADDRESS][DOMAIN_NAME]"
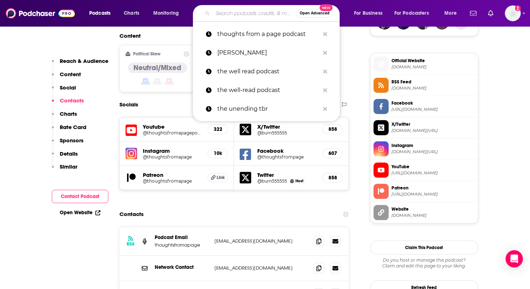
click at [223, 16] on input "Search podcasts, credits, & more..." at bounding box center [255, 14] width 84 height 12
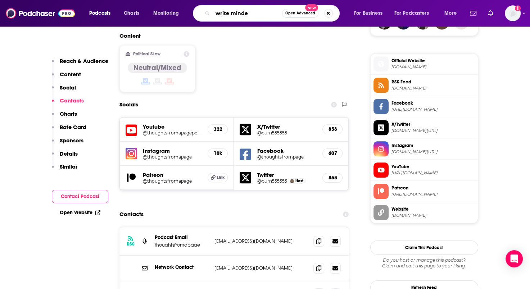
type input "write minded"
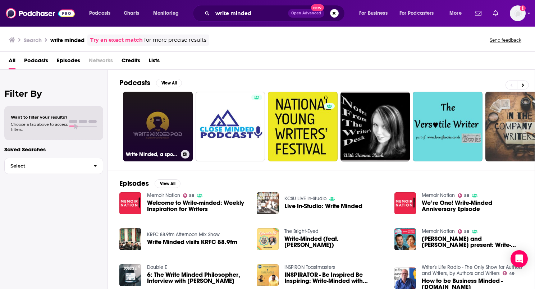
click at [173, 144] on link "Write Minded, a spoken word podcast" at bounding box center [158, 127] width 70 height 70
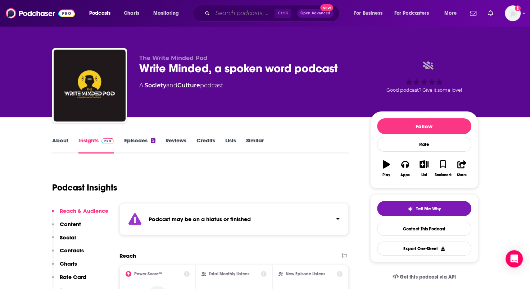
click at [222, 13] on input "Search podcasts, credits, & more..." at bounding box center [244, 14] width 62 height 12
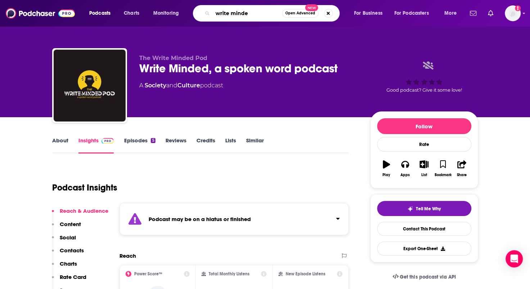
type input "write minded"
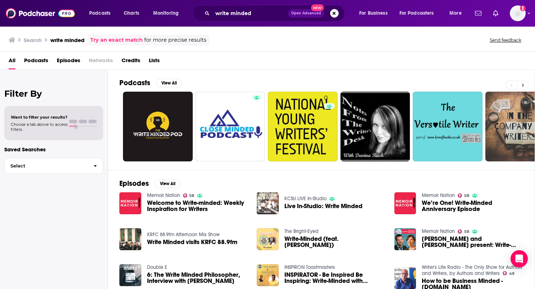
click at [524, 83] on icon at bounding box center [523, 85] width 3 height 5
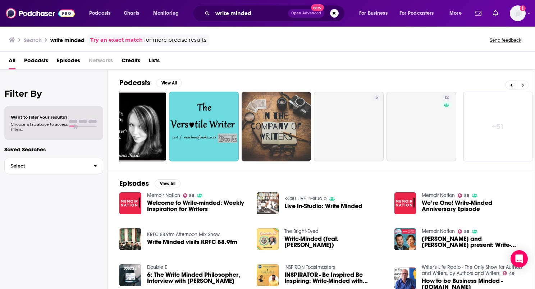
scroll to position [0, 245]
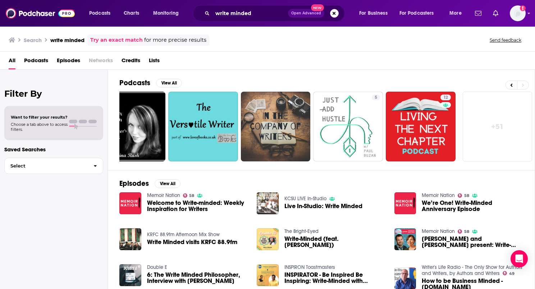
click at [489, 124] on link "+ 51" at bounding box center [498, 127] width 70 height 70
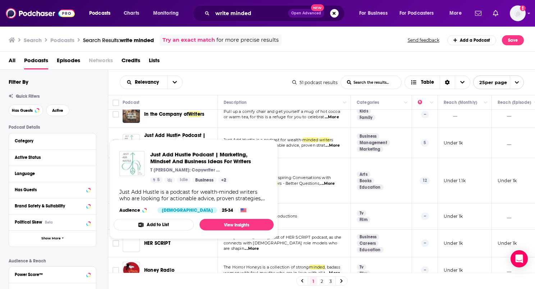
scroll to position [180, 0]
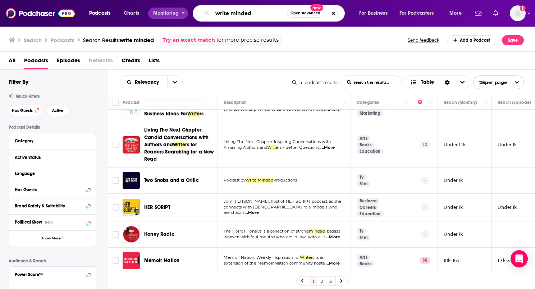
drag, startPoint x: 257, startPoint y: 13, endPoint x: 164, endPoint y: 14, distance: 93.2
click at [164, 14] on div "Podcasts Charts Monitoring write minded Open Advanced New For Business For Podc…" at bounding box center [276, 13] width 385 height 17
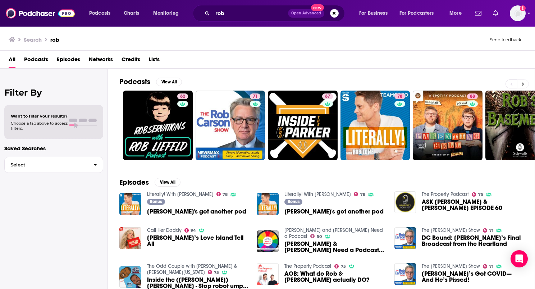
click at [522, 81] on button at bounding box center [523, 84] width 12 height 9
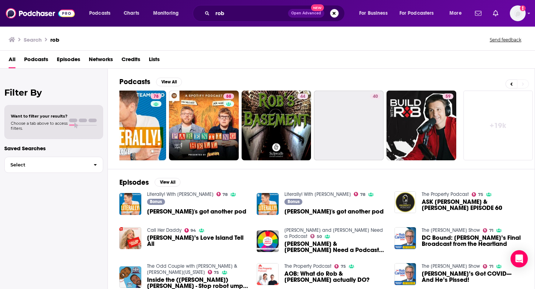
scroll to position [0, 245]
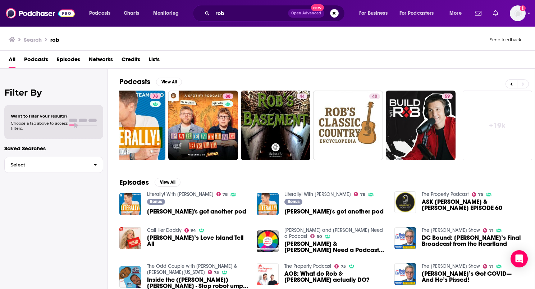
click at [495, 126] on link "+ 19k" at bounding box center [498, 126] width 70 height 70
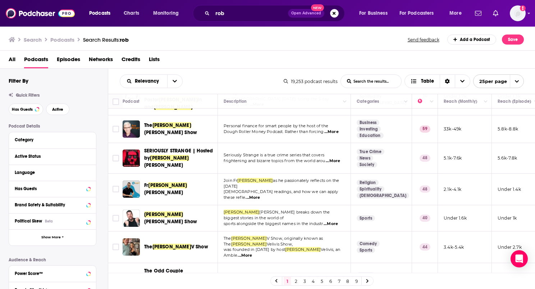
scroll to position [512, 0]
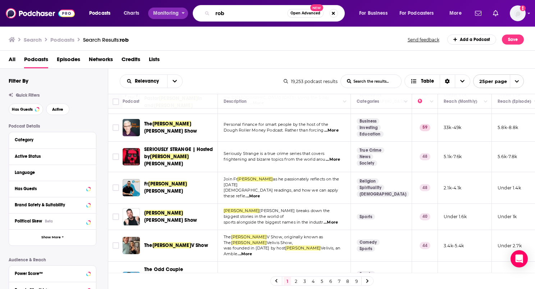
drag, startPoint x: 225, startPoint y: 12, endPoint x: 172, endPoint y: 18, distance: 53.6
click at [172, 18] on div "Podcasts Charts Monitoring rob Open Advanced New For Business For Podcasters Mo…" at bounding box center [276, 13] width 385 height 17
type input "write-minded"
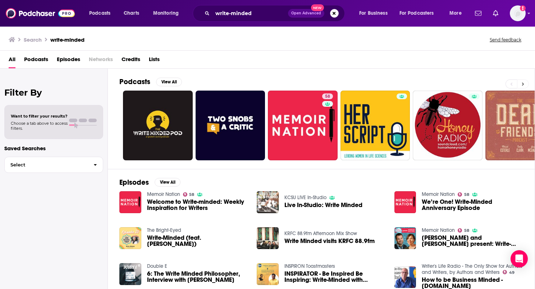
click at [525, 85] on button at bounding box center [523, 84] width 12 height 9
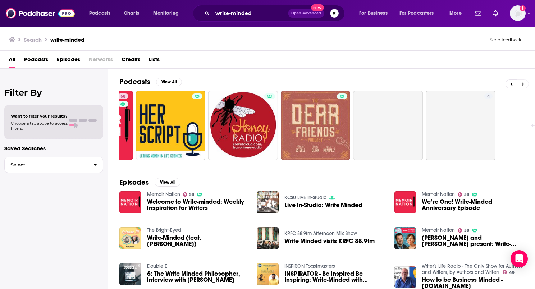
scroll to position [0, 245]
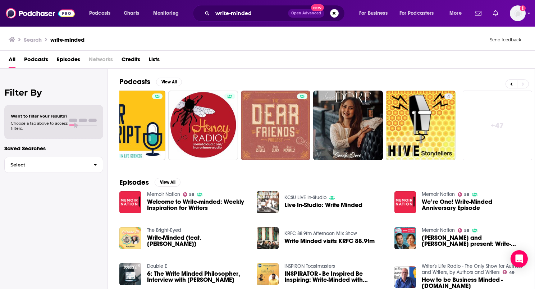
click at [515, 127] on link "+ 47" at bounding box center [498, 126] width 70 height 70
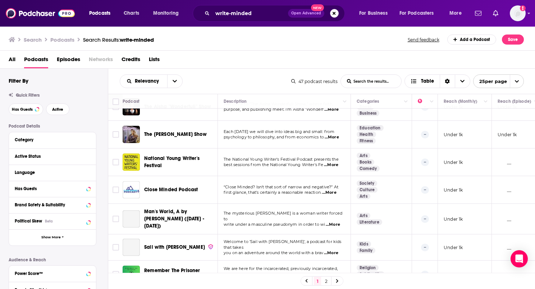
scroll to position [512, 0]
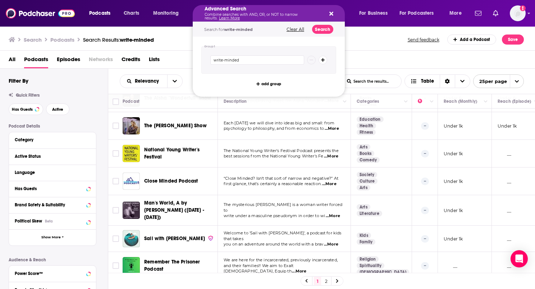
drag, startPoint x: 263, startPoint y: 15, endPoint x: 220, endPoint y: 13, distance: 42.9
click at [331, 16] on icon "Search podcasts, credits, & more..." at bounding box center [332, 14] width 4 height 6
drag, startPoint x: 271, startPoint y: 14, endPoint x: 183, endPoint y: 13, distance: 87.8
click at [331, 11] on icon "Search podcasts, credits, & more..." at bounding box center [332, 14] width 4 height 6
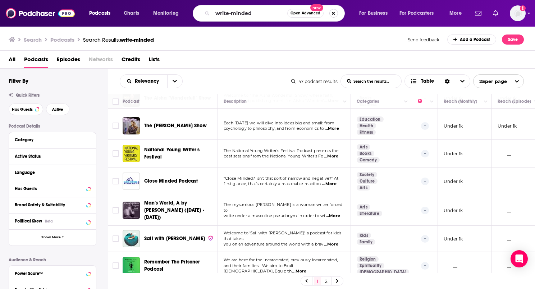
click at [332, 12] on button "Search podcasts, credits, & more..." at bounding box center [334, 13] width 9 height 9
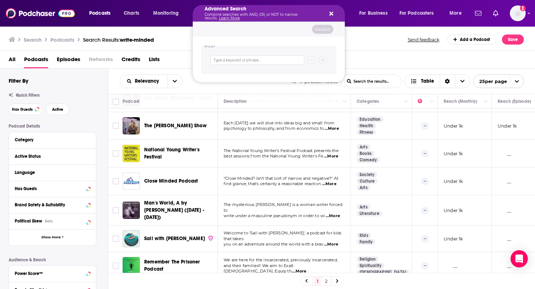
click at [331, 15] on icon "Search podcasts, credits, & more..." at bounding box center [332, 14] width 4 height 6
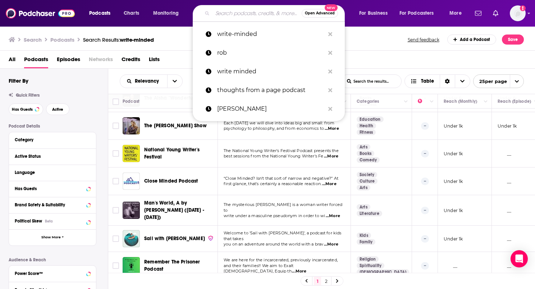
click at [248, 13] on input "Search podcasts, credits, & more..." at bounding box center [257, 14] width 89 height 12
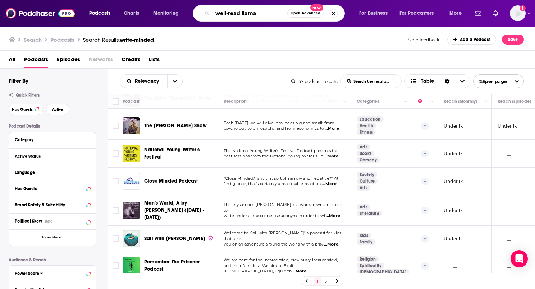
type input "well-read llama"
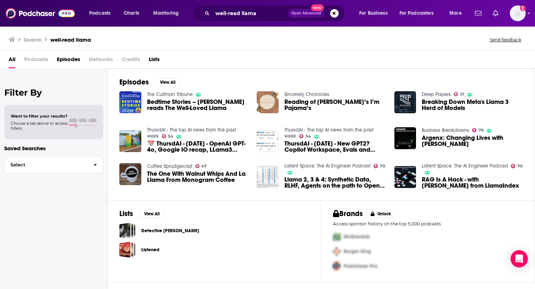
click at [210, 106] on span "Bedtime Stories – [PERSON_NAME] reads The Well-Loved Llama" at bounding box center [197, 105] width 101 height 12
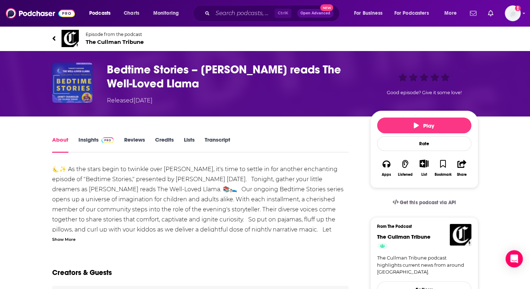
click at [83, 83] on img "Bedtime Stories – Janet Chandler reads The Well-Loved Llama" at bounding box center [72, 83] width 40 height 40
click at [227, 13] on input "Search podcasts, credits, & more..." at bounding box center [244, 14] width 62 height 12
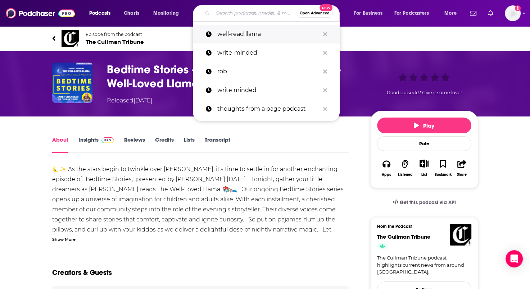
click at [241, 36] on p "well-read llama" at bounding box center [268, 34] width 102 height 19
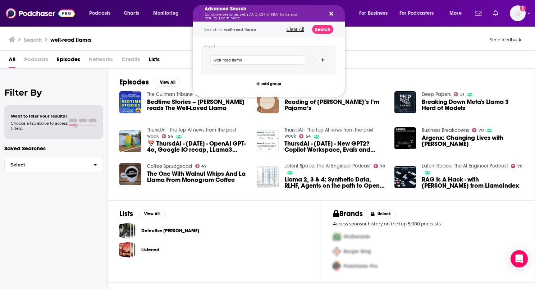
drag, startPoint x: 264, startPoint y: 12, endPoint x: 174, endPoint y: 13, distance: 89.9
drag, startPoint x: 334, startPoint y: 13, endPoint x: 322, endPoint y: 14, distance: 11.2
click at [333, 13] on div "Advanced Search Combine searches with AND, OR, or NOT to narrow results. Learn …" at bounding box center [269, 13] width 152 height 17
click at [330, 12] on icon "Search podcasts, credits, & more..." at bounding box center [332, 14] width 4 height 4
click at [330, 13] on icon "Search podcasts, credits, & more..." at bounding box center [332, 14] width 4 height 4
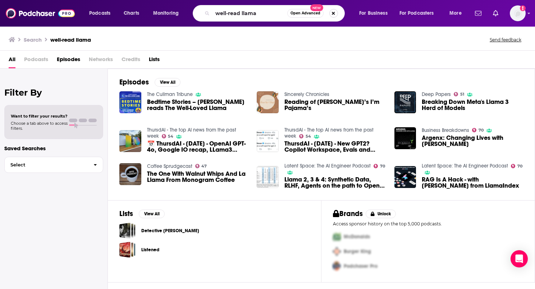
click at [336, 13] on button "Search podcasts, credits, & more..." at bounding box center [334, 13] width 9 height 9
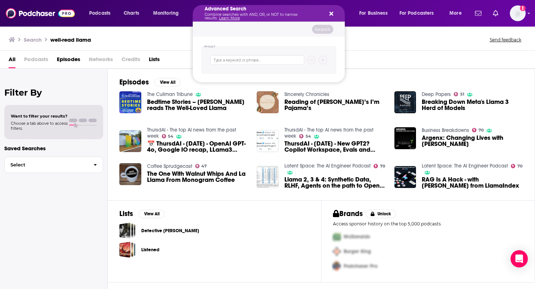
click at [332, 13] on icon "Search podcasts, credits, & more..." at bounding box center [332, 14] width 4 height 4
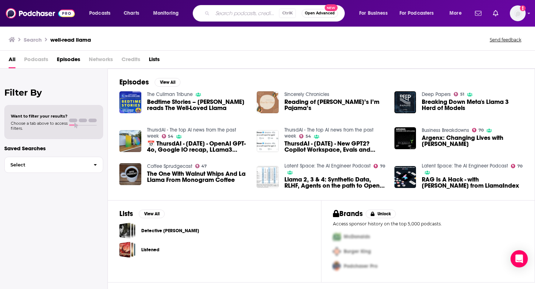
click at [253, 14] on input "Search podcasts, credits, & more..." at bounding box center [246, 14] width 67 height 12
type input "[PERSON_NAME]"
